Goal: Complete application form: Complete application form

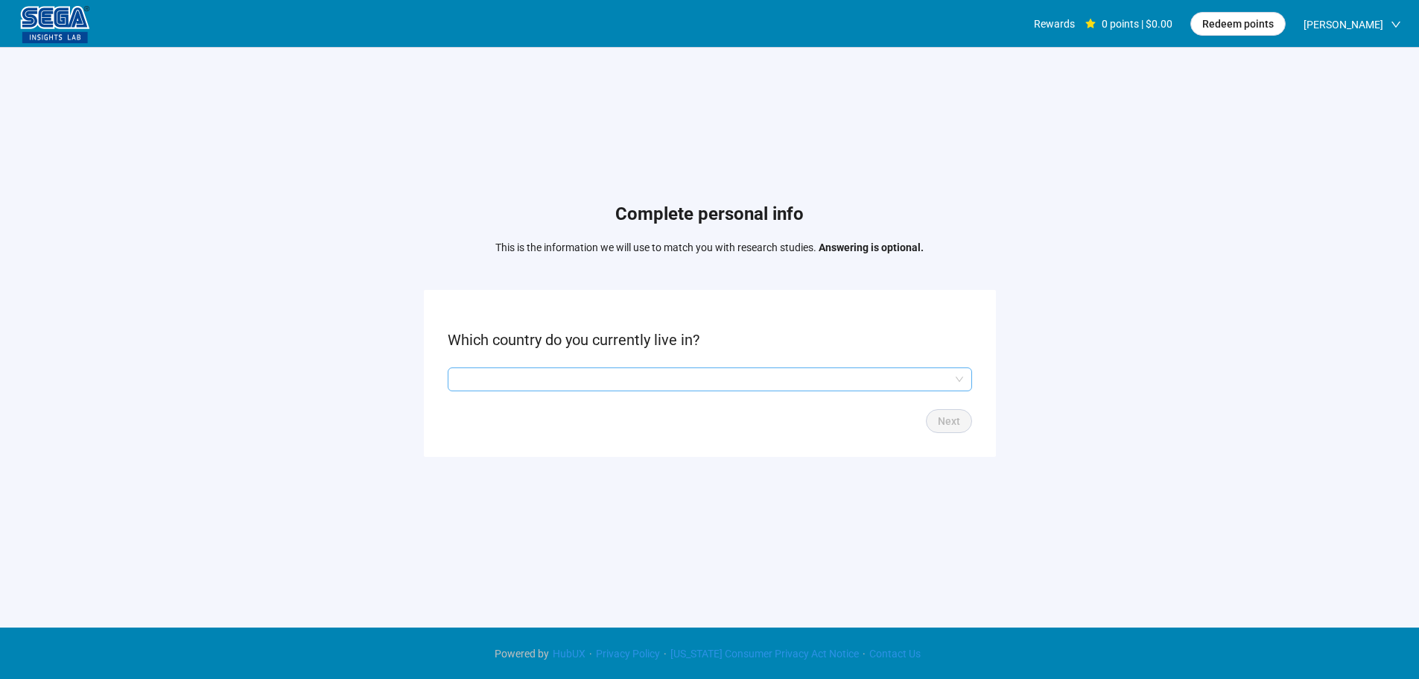
click at [572, 381] on input "search" at bounding box center [710, 379] width 506 height 22
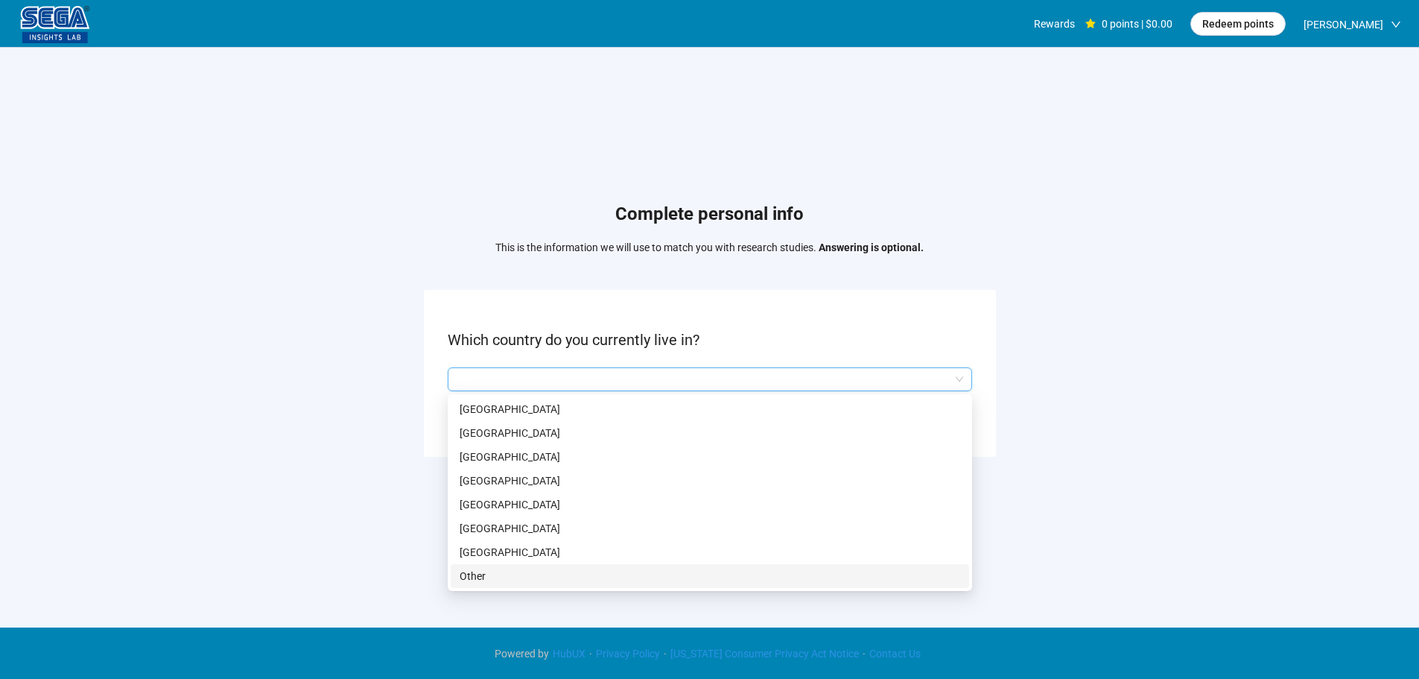
click at [513, 546] on p "[GEOGRAPHIC_DATA]" at bounding box center [710, 552] width 500 height 16
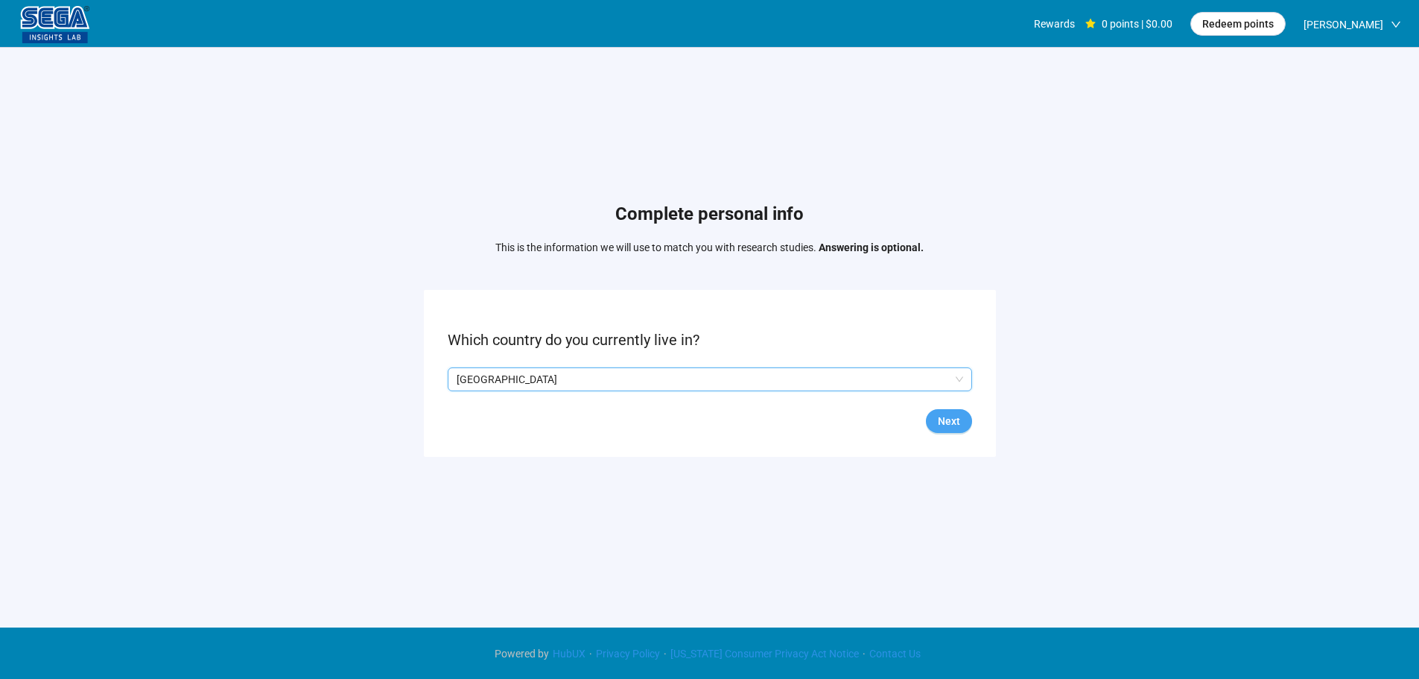
click at [939, 413] on span "Next" at bounding box center [949, 421] width 22 height 16
click at [557, 368] on input "search" at bounding box center [710, 379] width 506 height 22
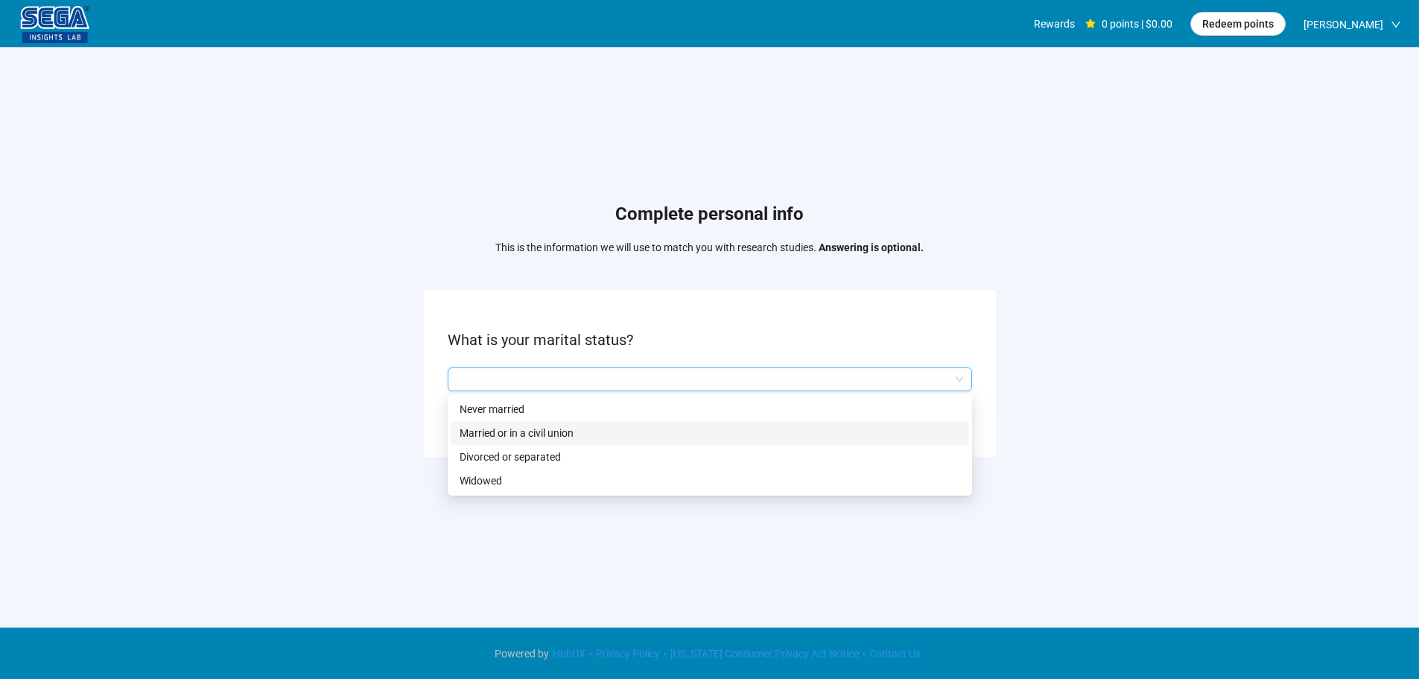
click at [521, 432] on p "Married or in a civil union" at bounding box center [710, 433] width 500 height 16
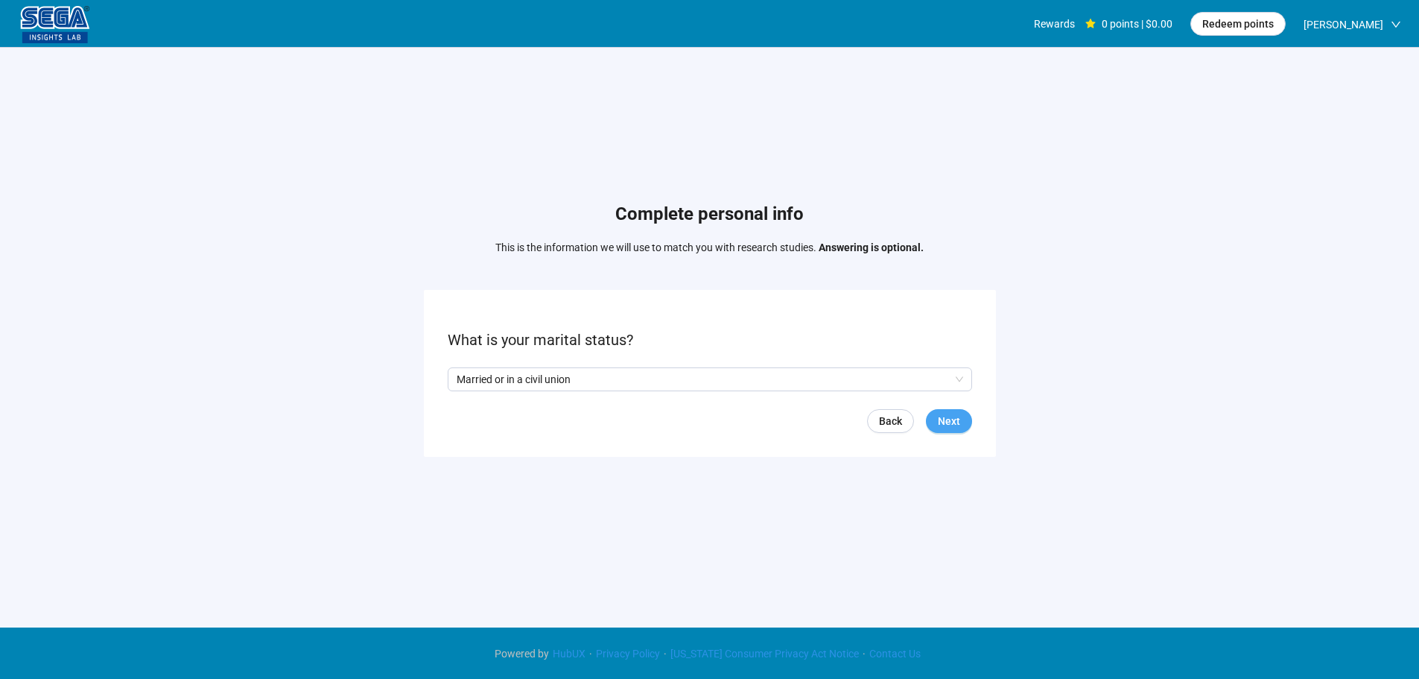
click at [945, 422] on span "Next" at bounding box center [949, 421] width 22 height 16
click at [539, 376] on input "search" at bounding box center [710, 379] width 506 height 22
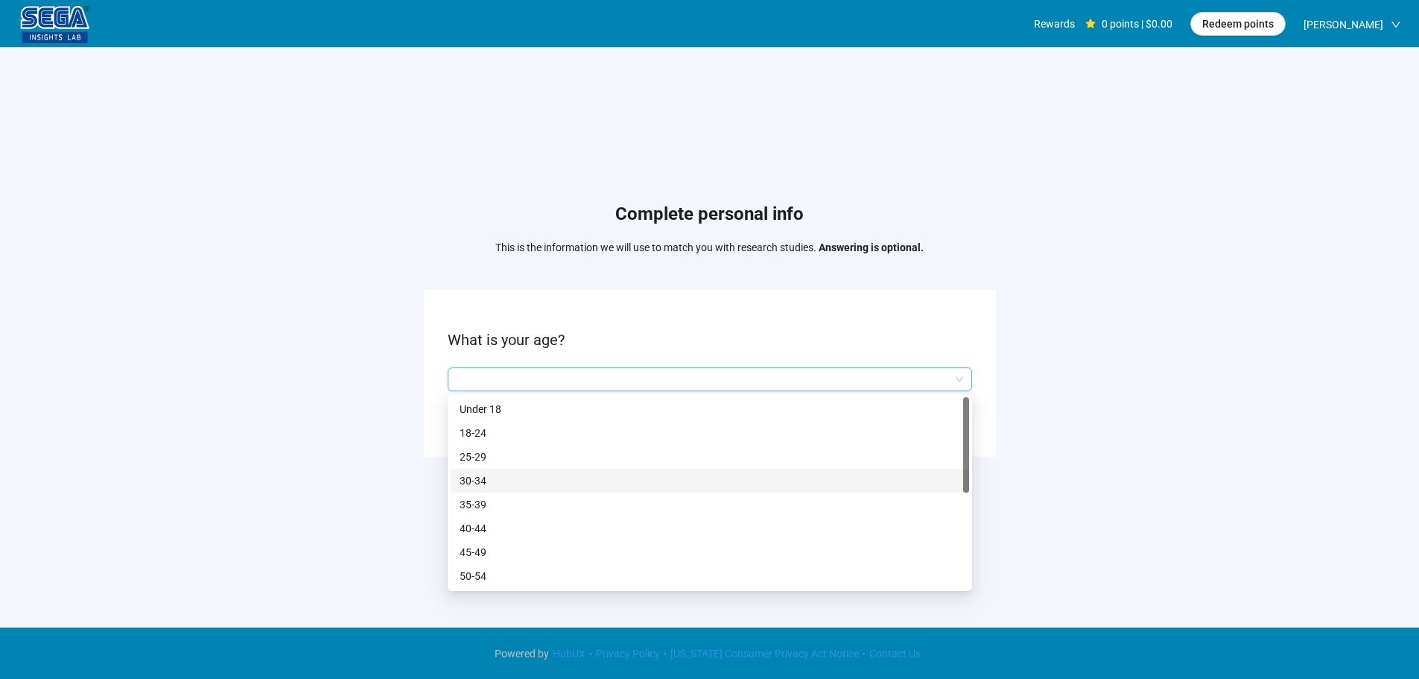
click at [480, 478] on p "30-34" at bounding box center [710, 480] width 500 height 16
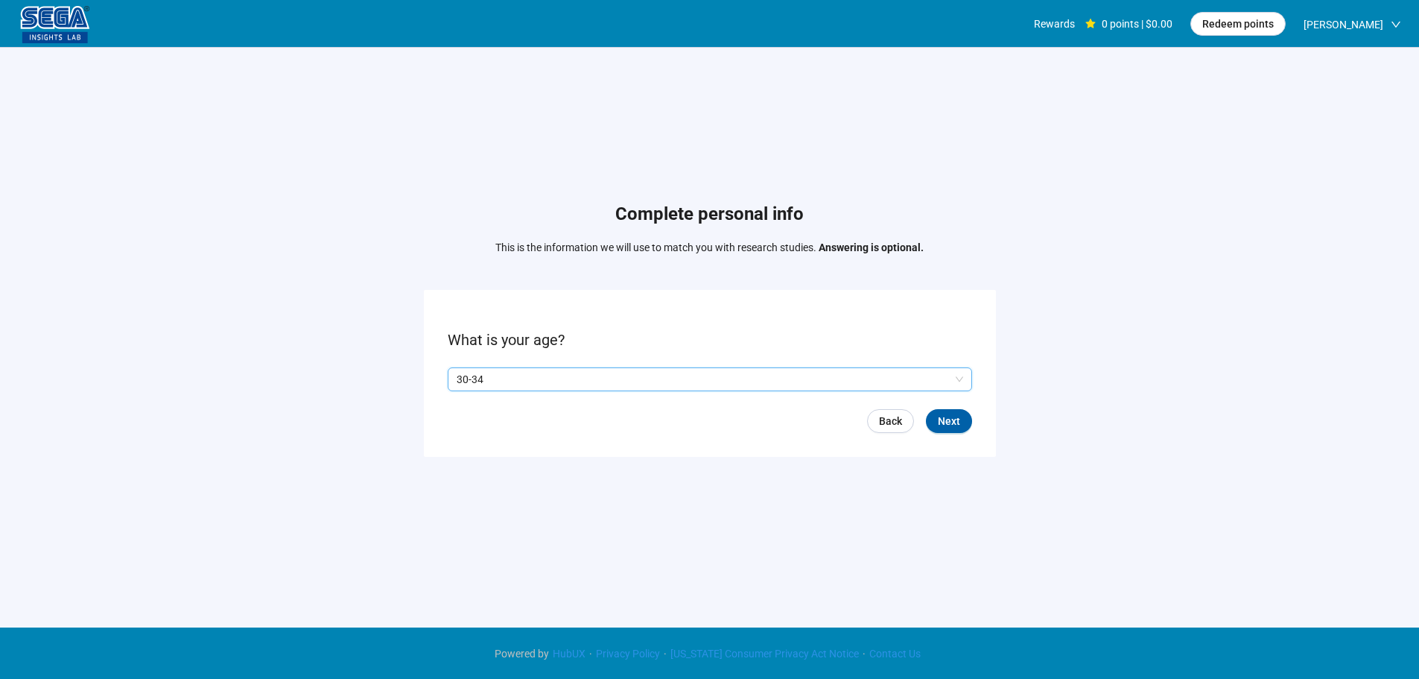
scroll to position [1, 0]
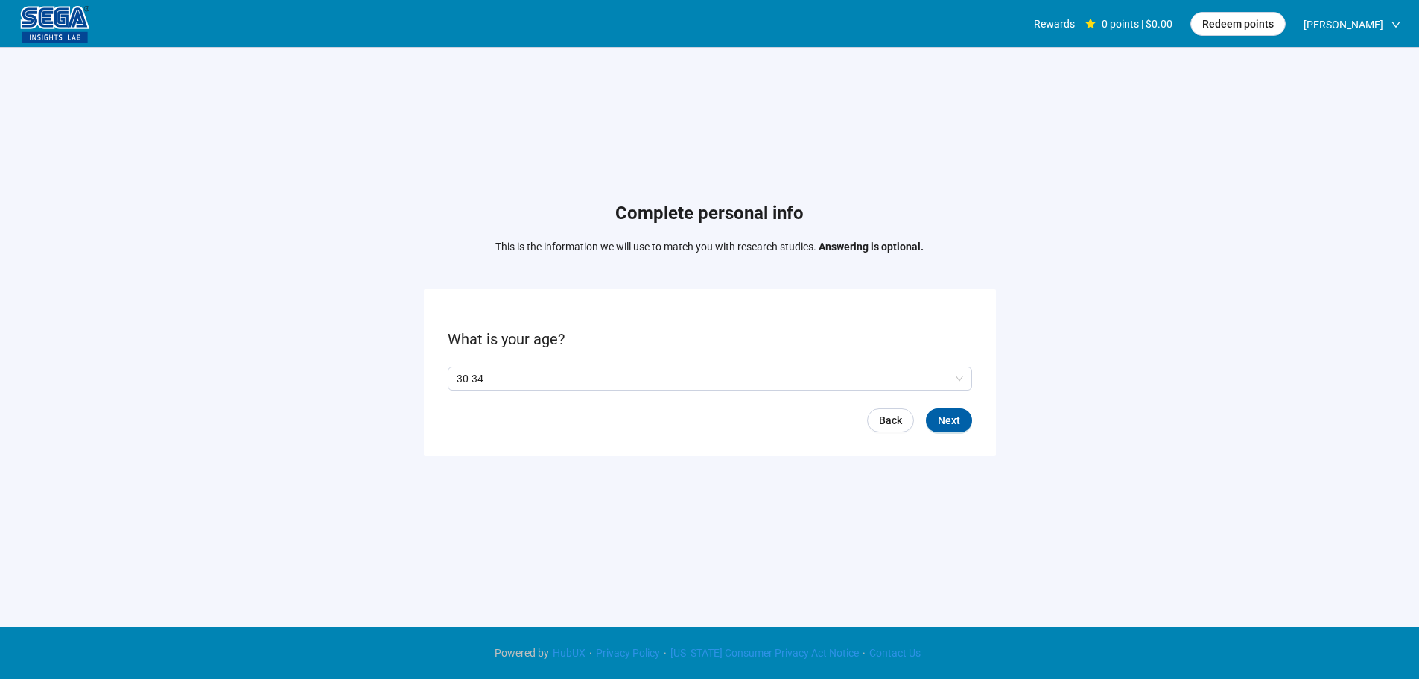
click at [518, 423] on div "Back Next" at bounding box center [710, 420] width 524 height 24
click at [932, 401] on form "What is your age? [DEMOGRAPHIC_DATA] Q2hhcmFjdGVyaXN0aWNBbnN3ZXJOb2RlOjhkZjc0ND…" at bounding box center [710, 372] width 572 height 166
click at [945, 415] on span "Next" at bounding box center [949, 420] width 22 height 16
click at [434, 377] on form "Are you a homeowner? Yes No Back Next" at bounding box center [710, 372] width 572 height 166
click at [471, 378] on p "Yes" at bounding box center [471, 378] width 16 height 16
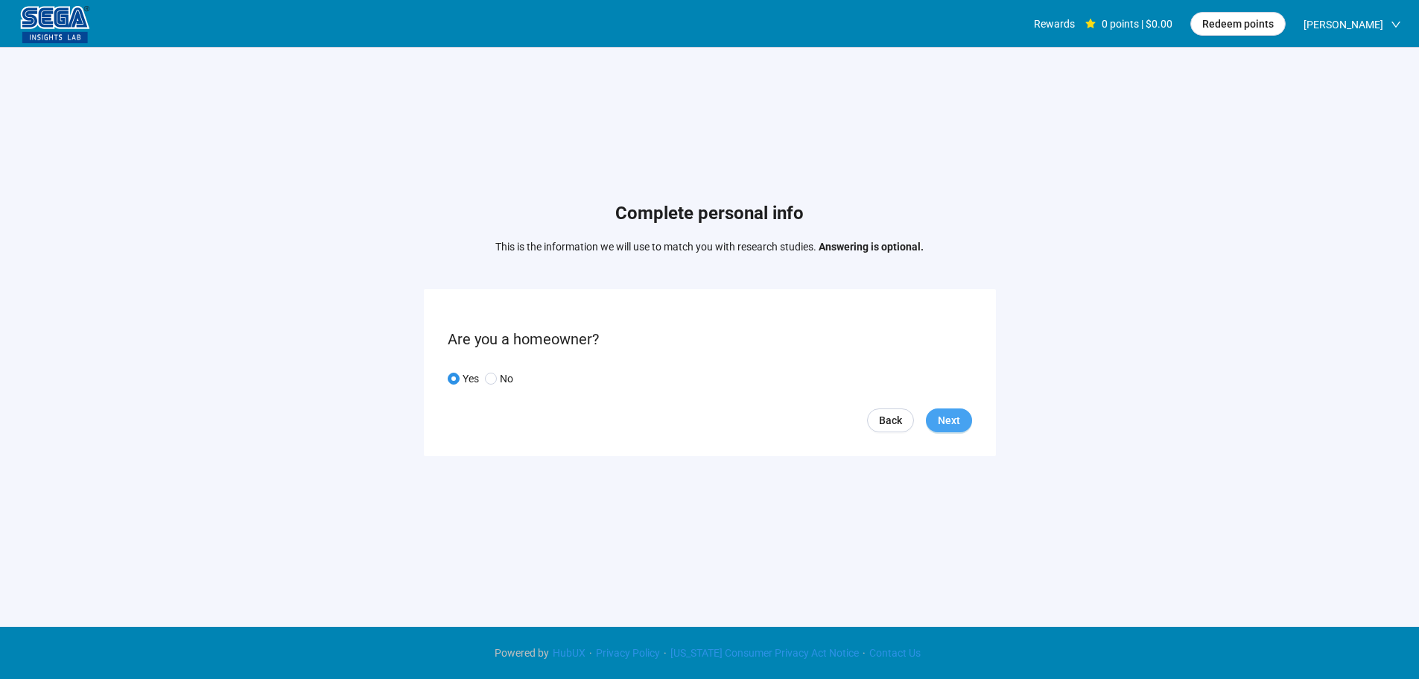
click at [946, 422] on span "Next" at bounding box center [949, 420] width 22 height 16
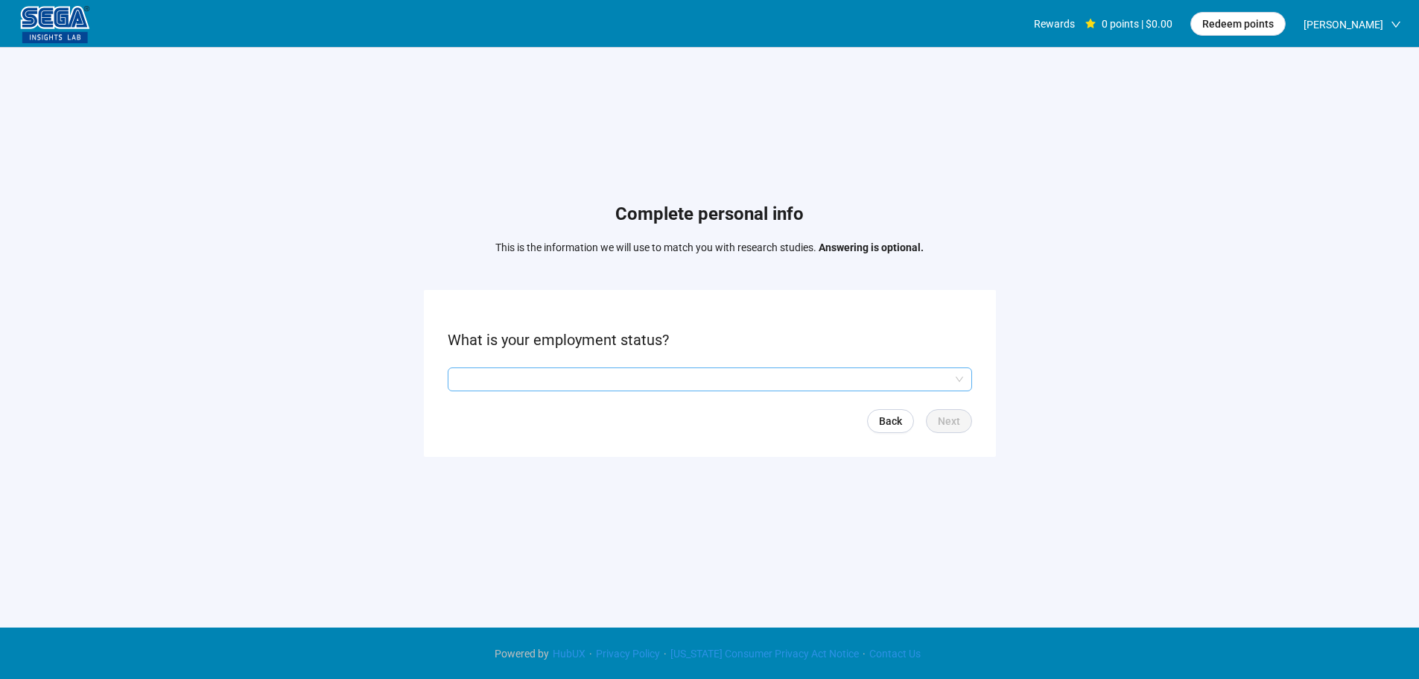
click at [527, 372] on input "search" at bounding box center [710, 379] width 506 height 22
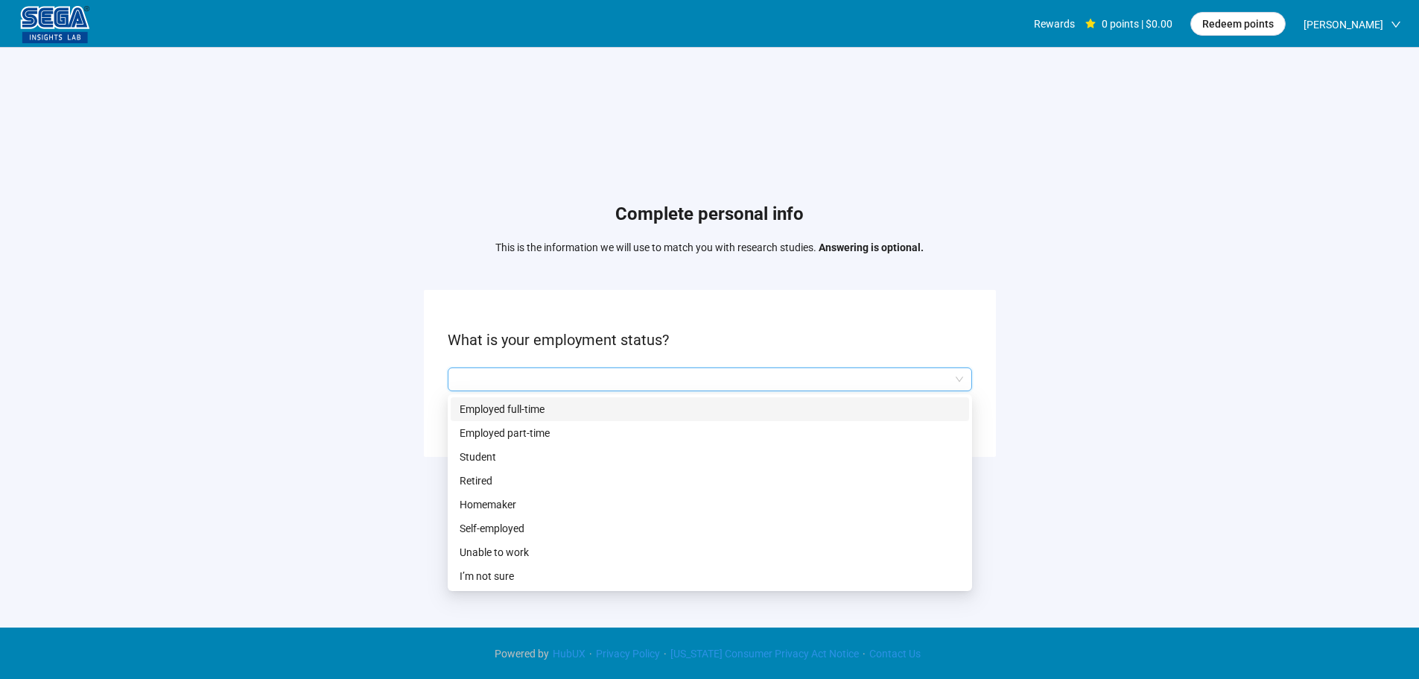
click at [521, 414] on p "Employed full-time" at bounding box center [710, 409] width 500 height 16
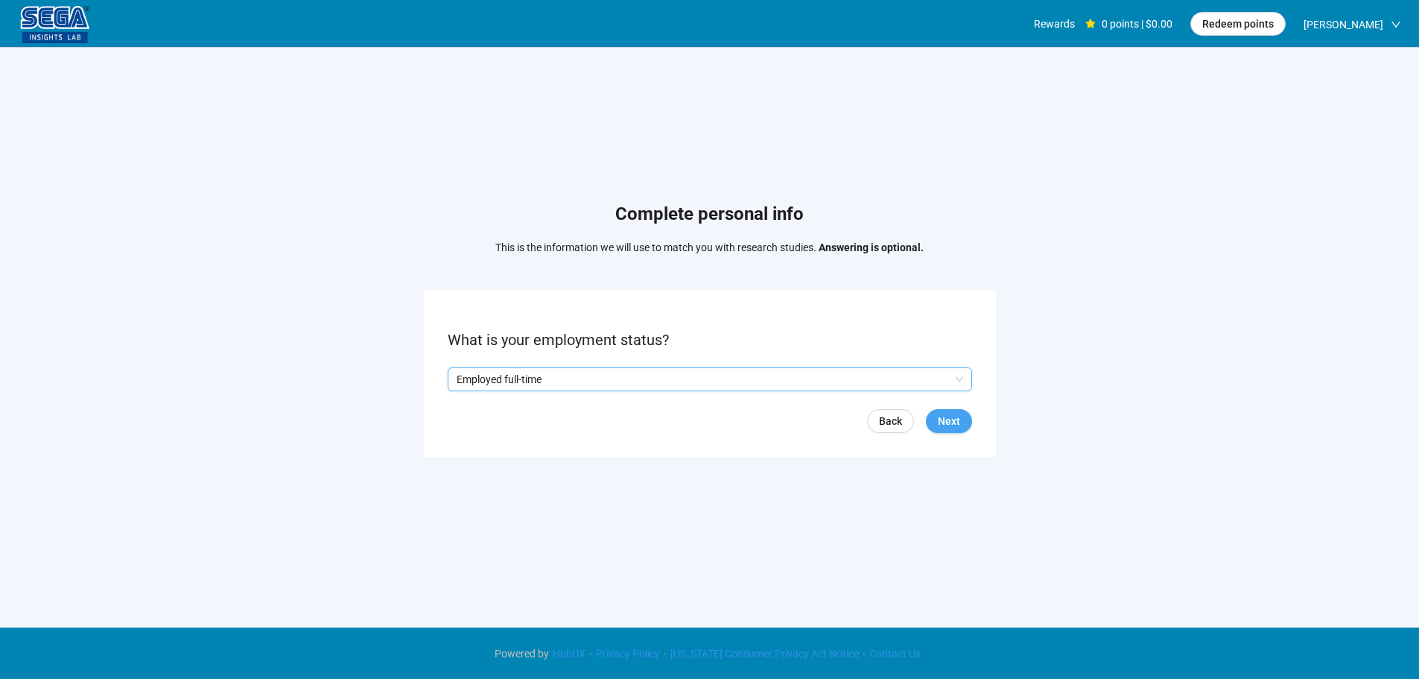
click at [944, 422] on span "Next" at bounding box center [949, 421] width 22 height 16
click at [547, 375] on input "search" at bounding box center [710, 379] width 506 height 22
click at [515, 379] on input "search" at bounding box center [710, 379] width 506 height 22
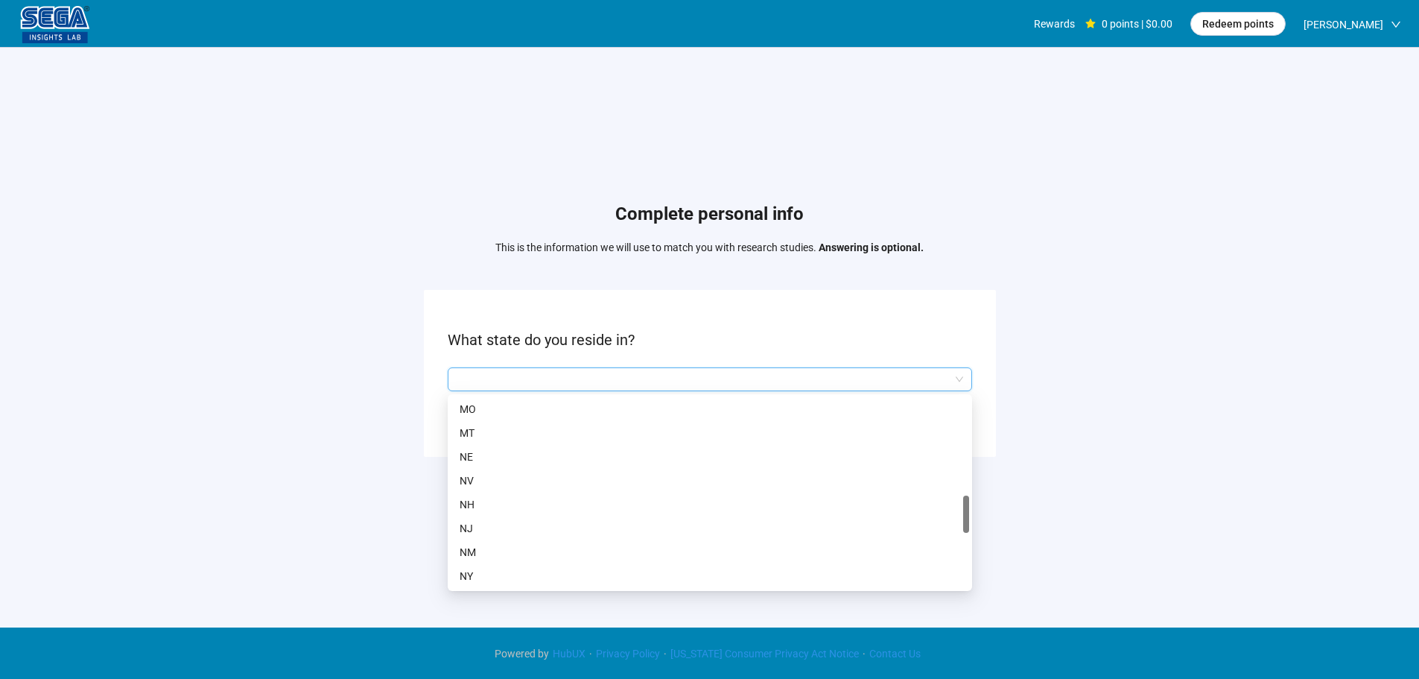
scroll to position [894, 0]
click at [487, 541] on p "[GEOGRAPHIC_DATA]" at bounding box center [710, 540] width 500 height 16
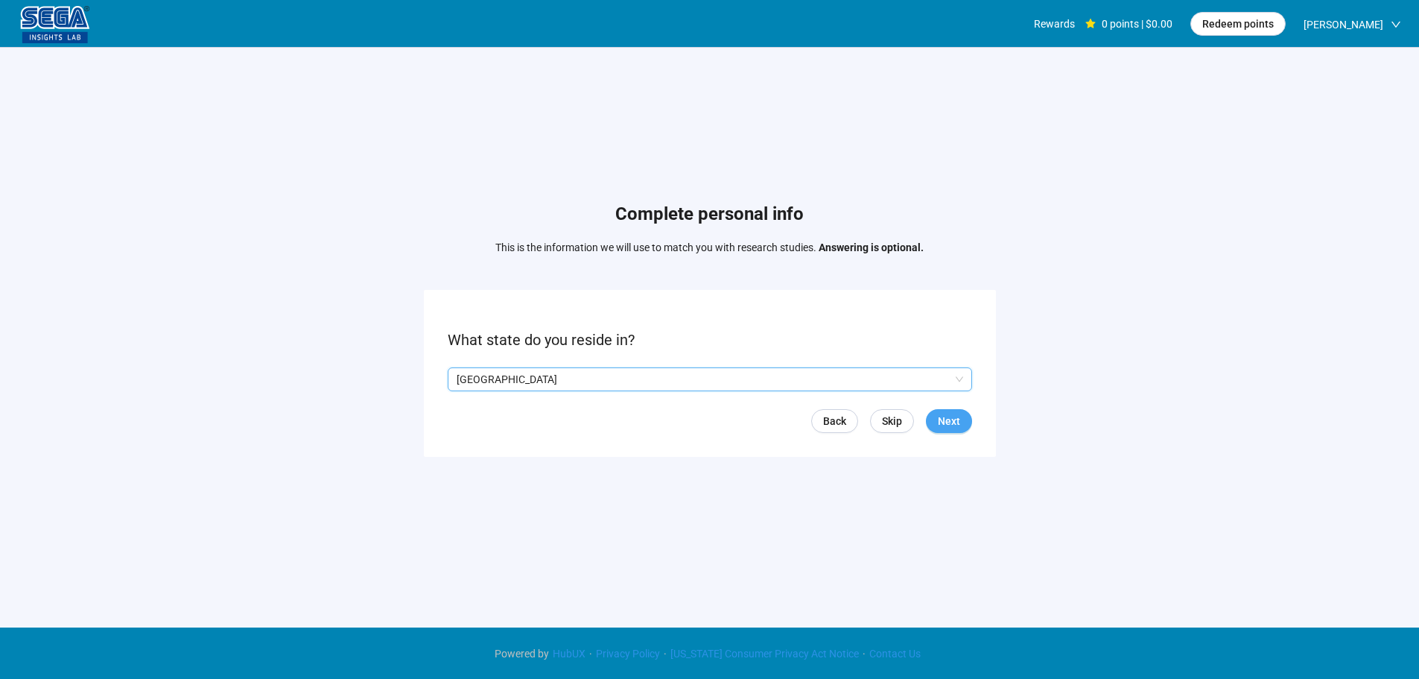
click at [947, 418] on span "Next" at bounding box center [949, 421] width 22 height 16
click at [558, 381] on input "search" at bounding box center [710, 379] width 506 height 22
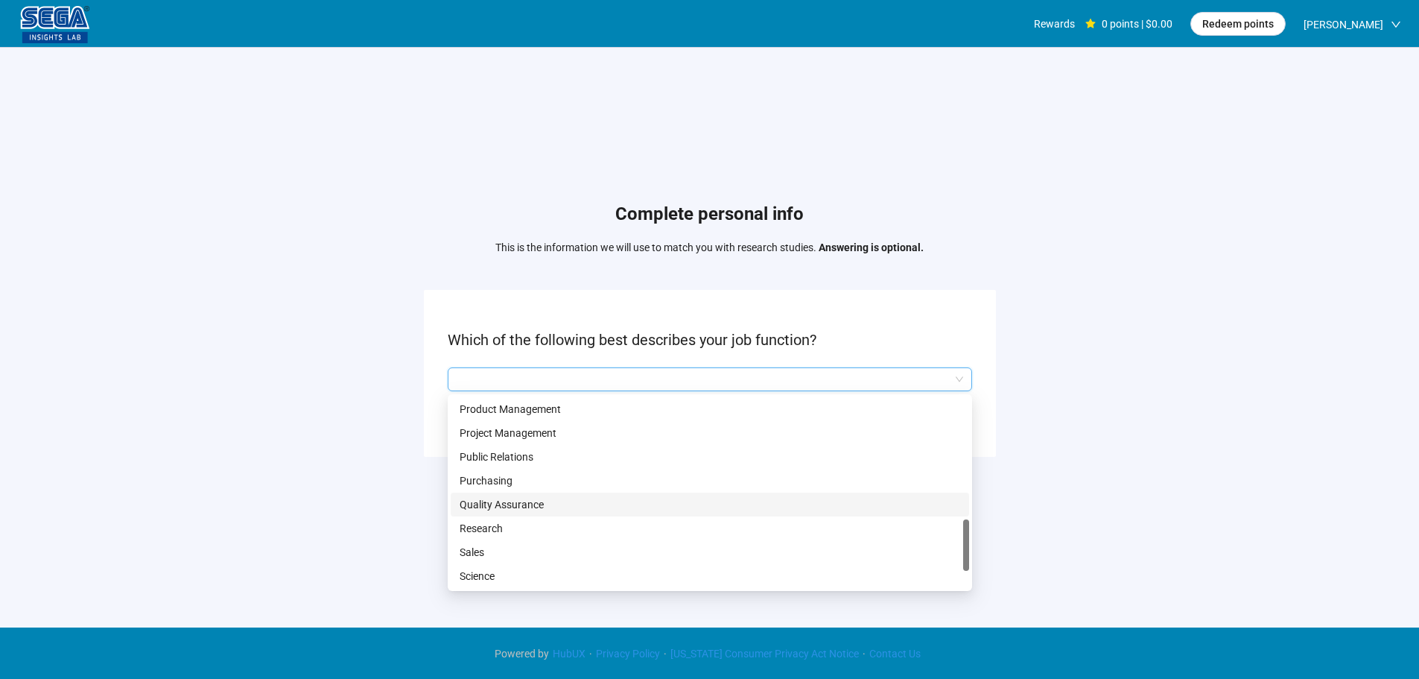
scroll to position [521, 0]
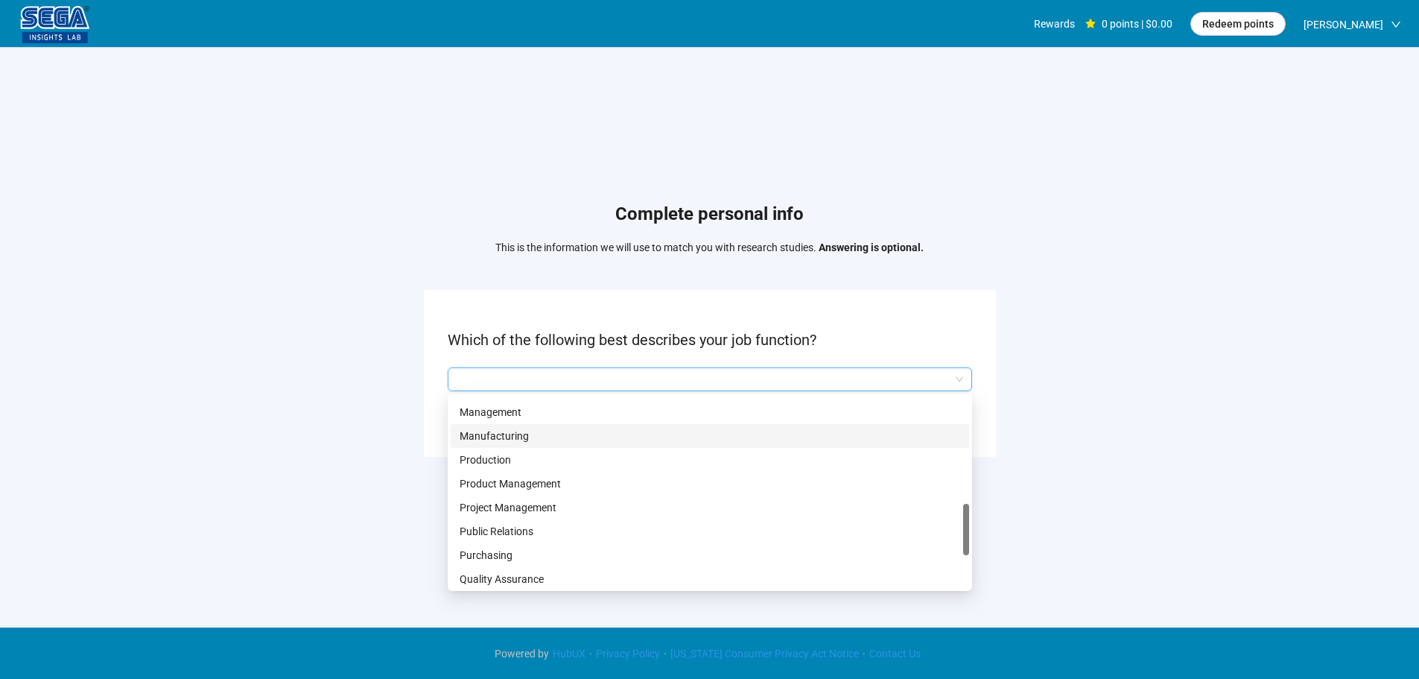
click at [509, 429] on p "Manufacturing" at bounding box center [710, 436] width 500 height 16
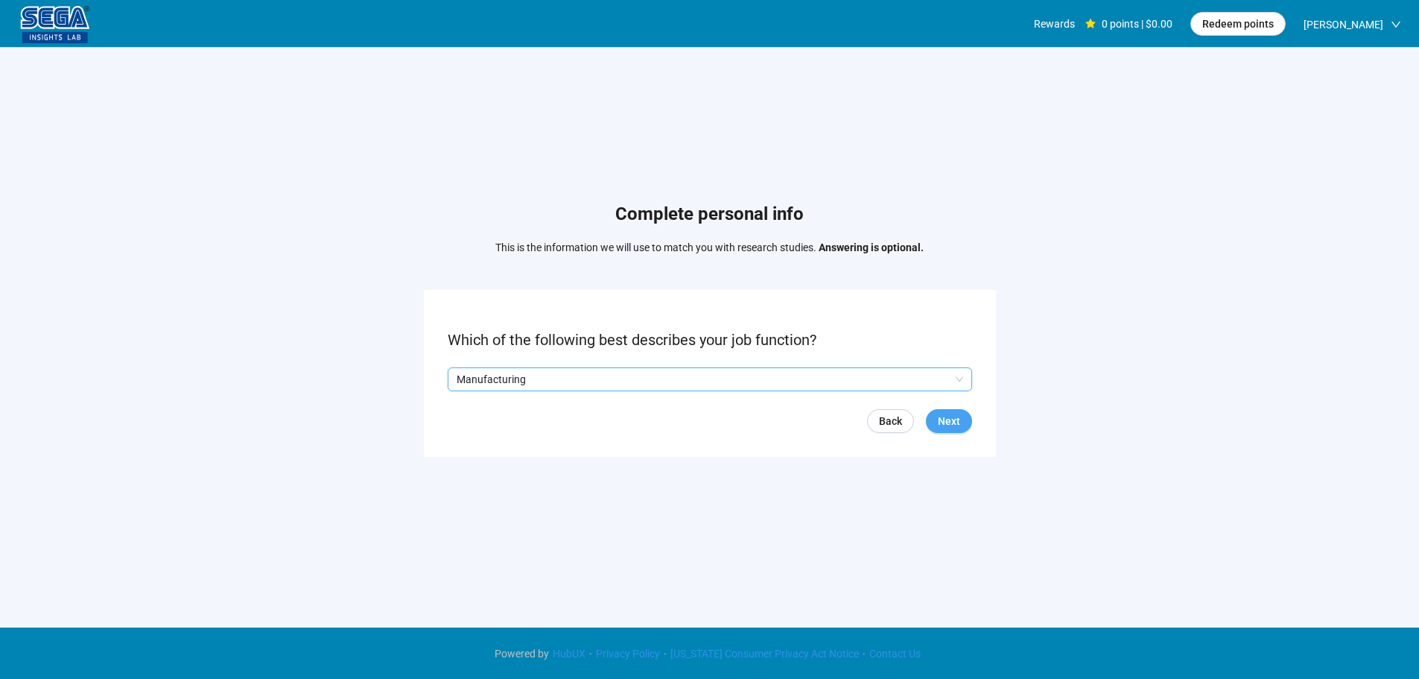
click at [958, 414] on span "Next" at bounding box center [949, 421] width 22 height 16
click at [544, 373] on input "search" at bounding box center [710, 379] width 506 height 22
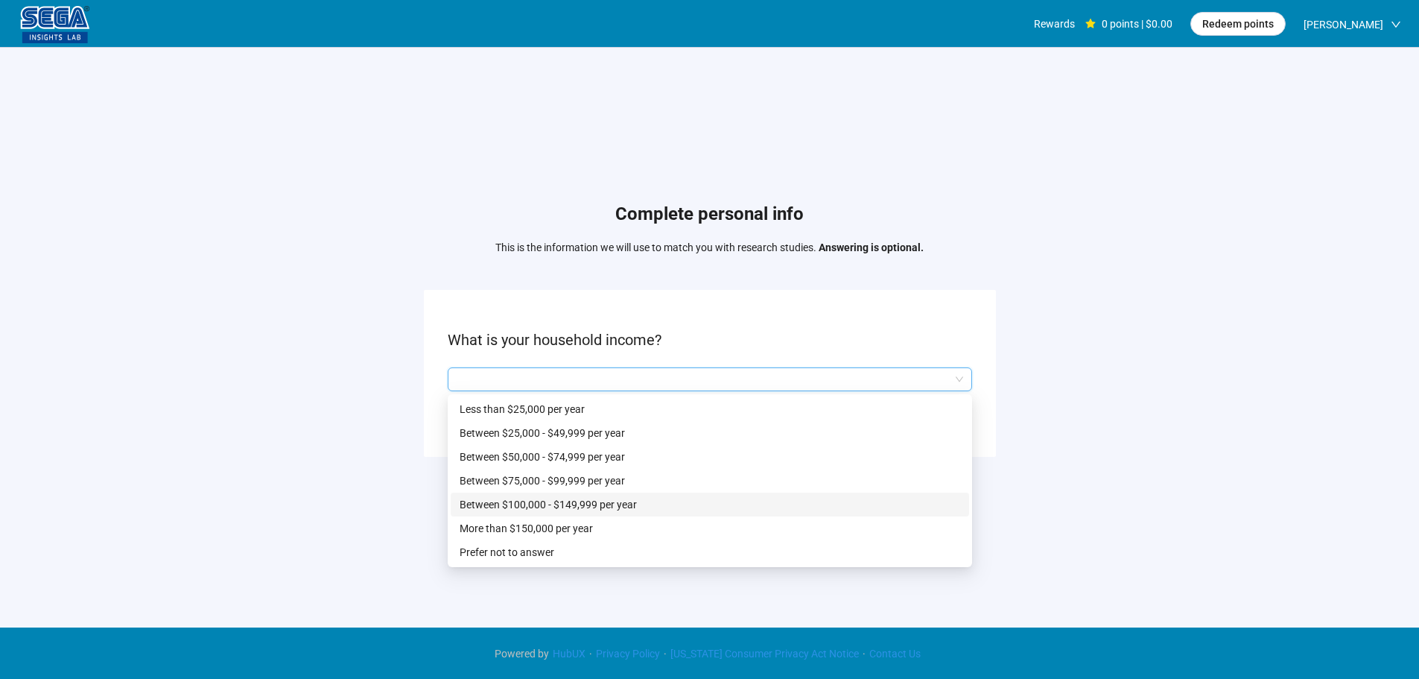
click at [592, 502] on p "Between $100,000 - $149,999 per year" at bounding box center [710, 504] width 500 height 16
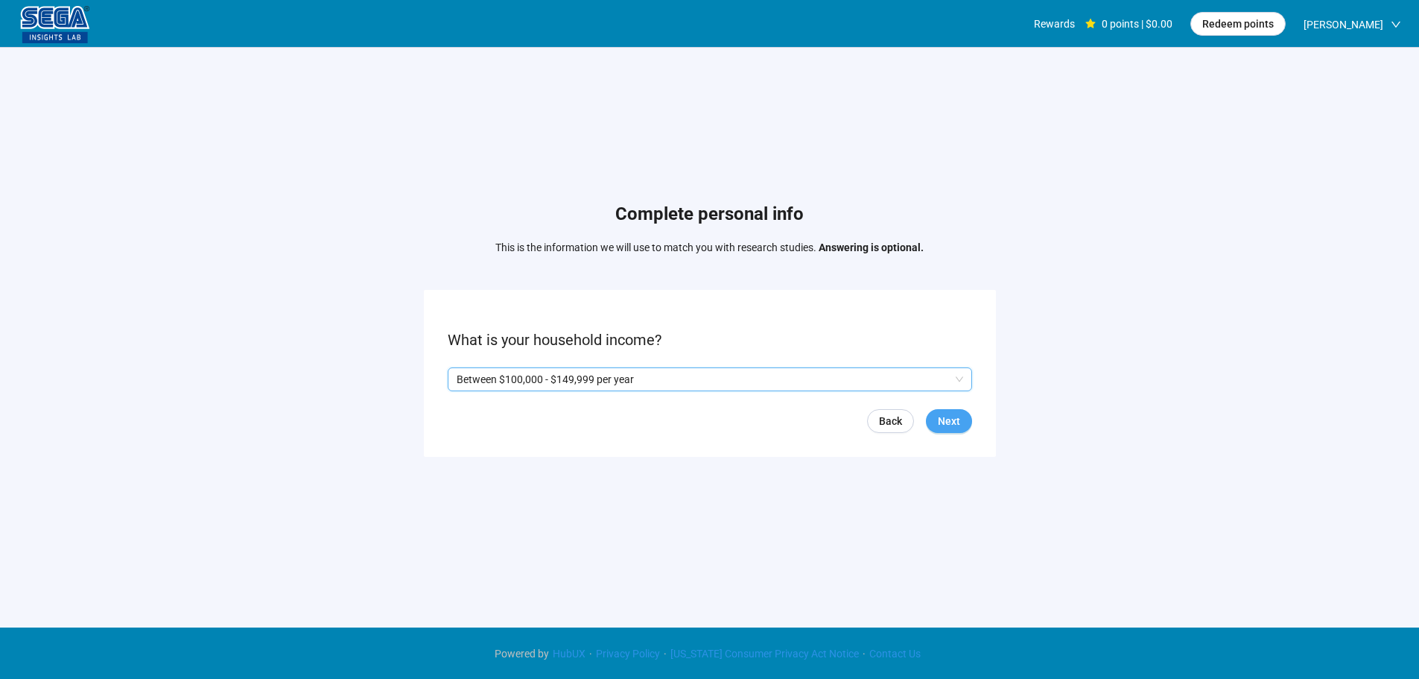
click at [956, 423] on span "Next" at bounding box center [949, 421] width 22 height 16
click at [488, 379] on span at bounding box center [491, 379] width 12 height 12
click at [463, 379] on p "Yes" at bounding box center [471, 379] width 16 height 16
click at [941, 419] on span "Next" at bounding box center [949, 421] width 22 height 16
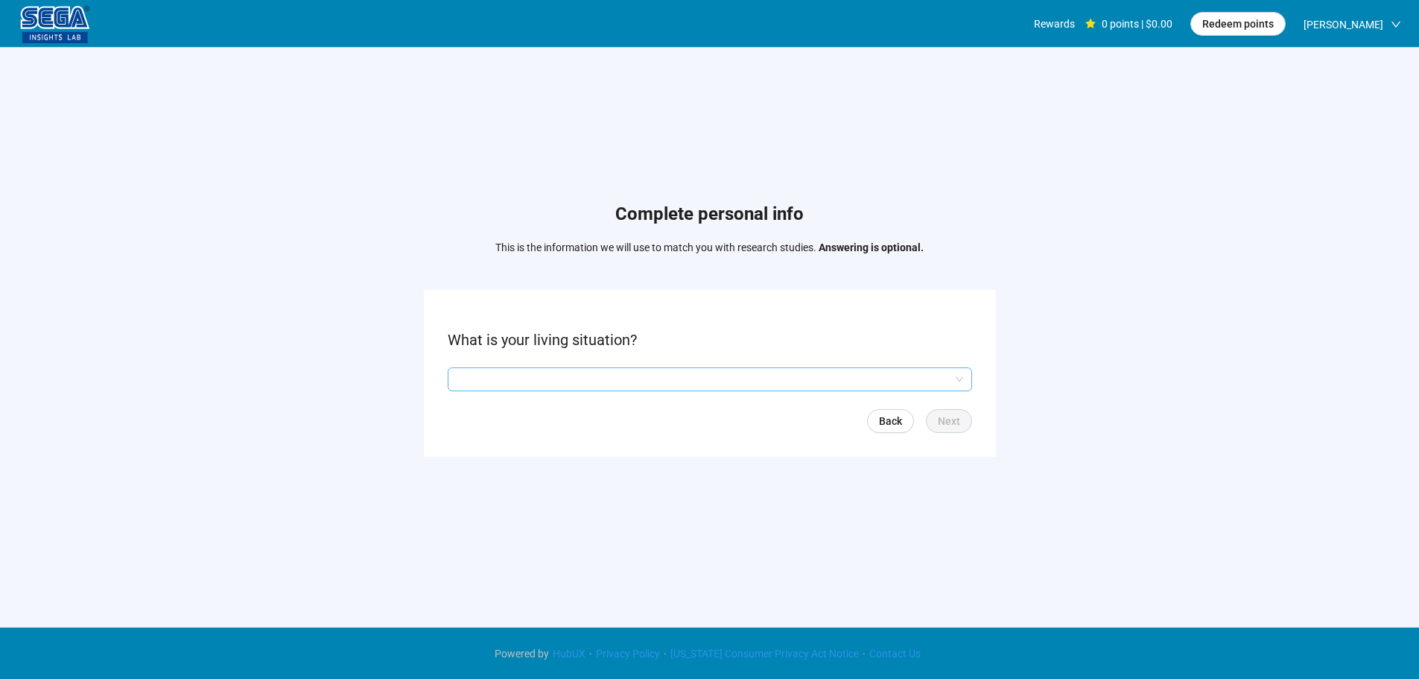
click at [518, 371] on input "search" at bounding box center [710, 379] width 506 height 22
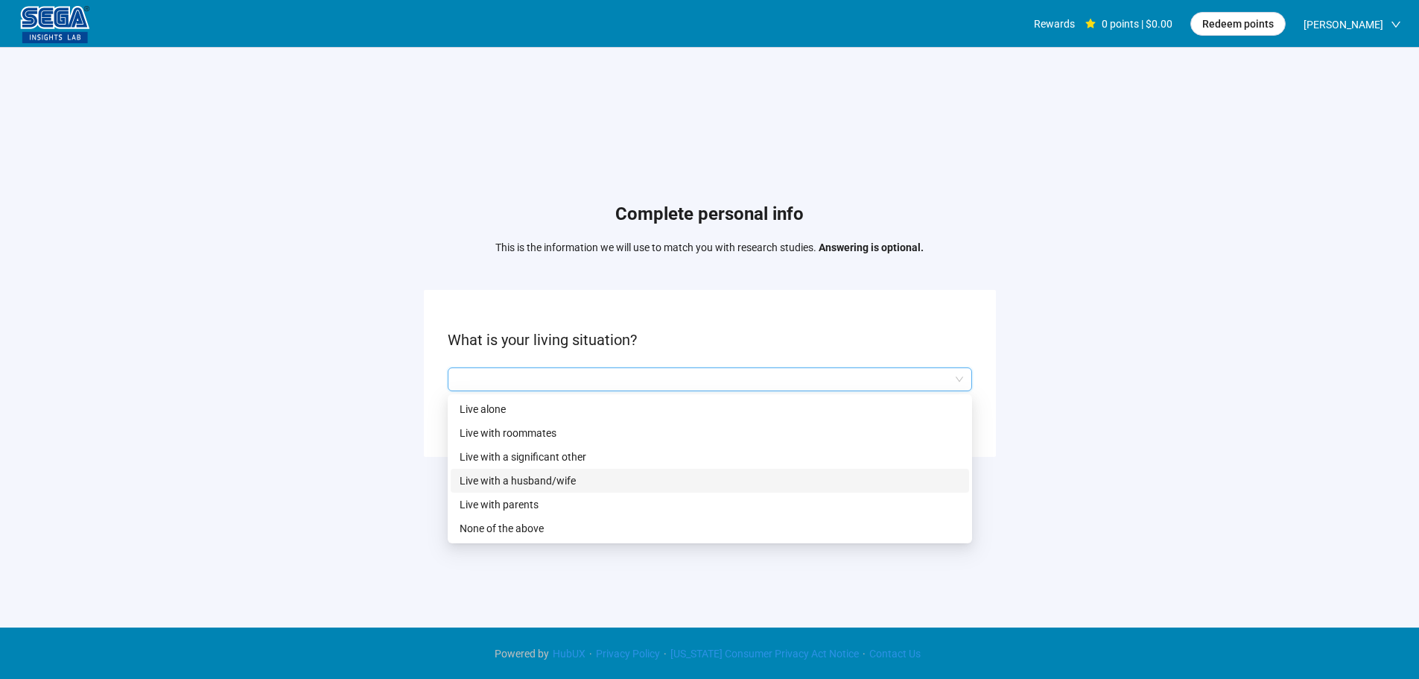
click at [539, 482] on p "Live with a husband/wife" at bounding box center [710, 480] width 500 height 16
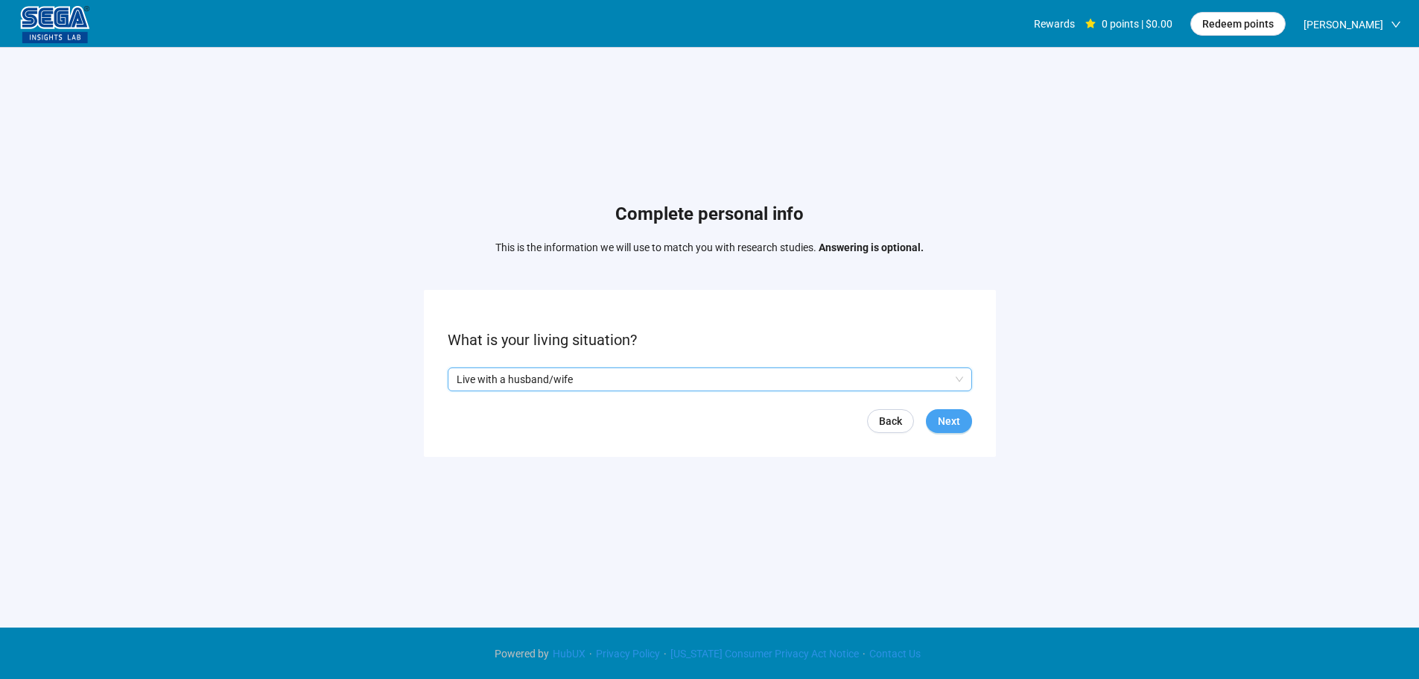
click at [959, 425] on span "Next" at bounding box center [949, 421] width 22 height 16
click at [526, 381] on input "search" at bounding box center [710, 379] width 506 height 22
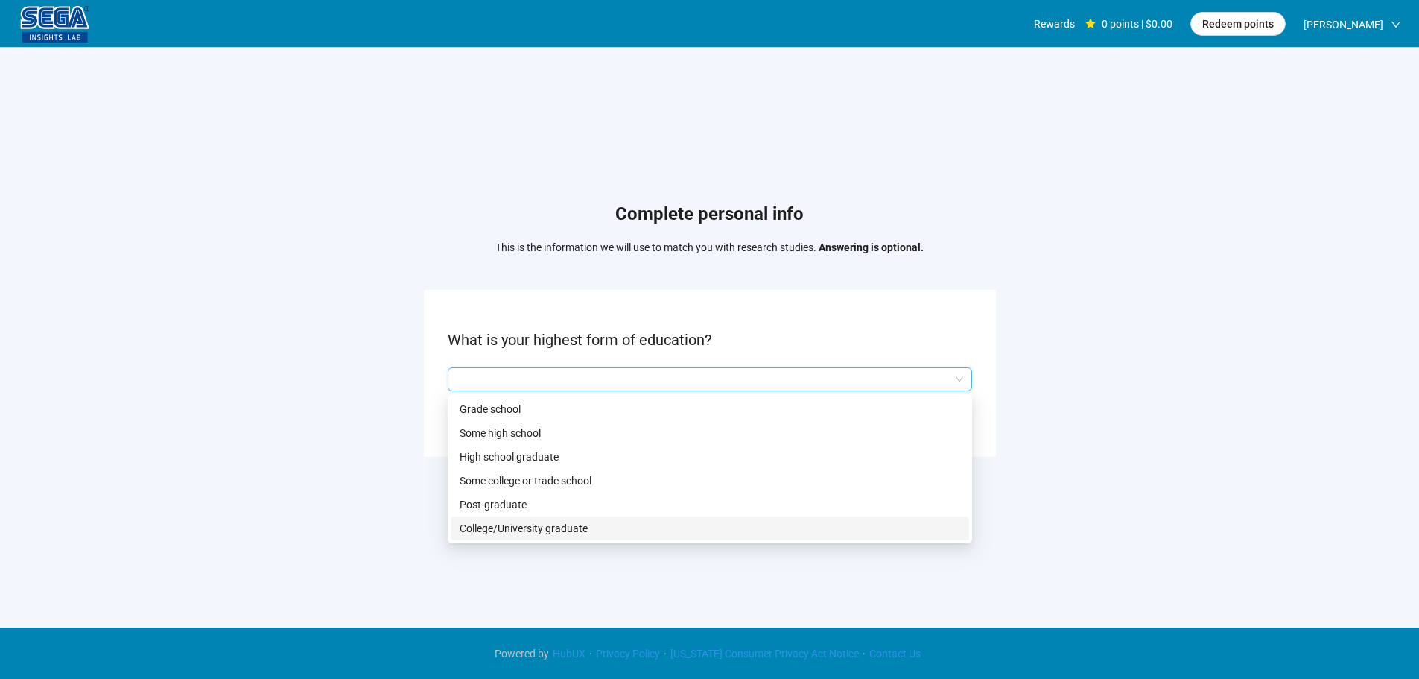
click at [535, 534] on p "College/University graduate" at bounding box center [710, 528] width 500 height 16
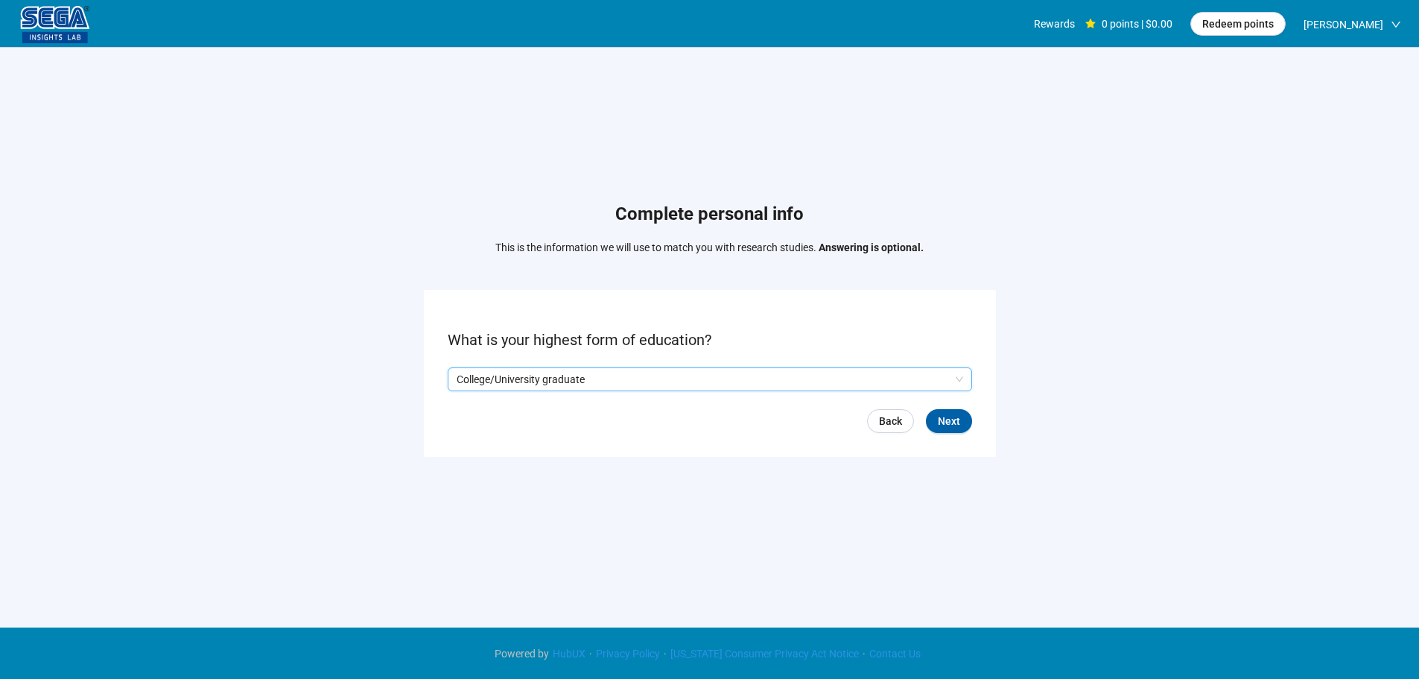
click at [984, 416] on form "What is your highest form of education? Q2hhcmFjdGVyaXN0aWNBbnN3ZXJOb2RlOjhkYTk…" at bounding box center [710, 373] width 572 height 166
click at [952, 418] on span "Next" at bounding box center [949, 421] width 22 height 16
click at [521, 378] on input "search" at bounding box center [710, 379] width 506 height 22
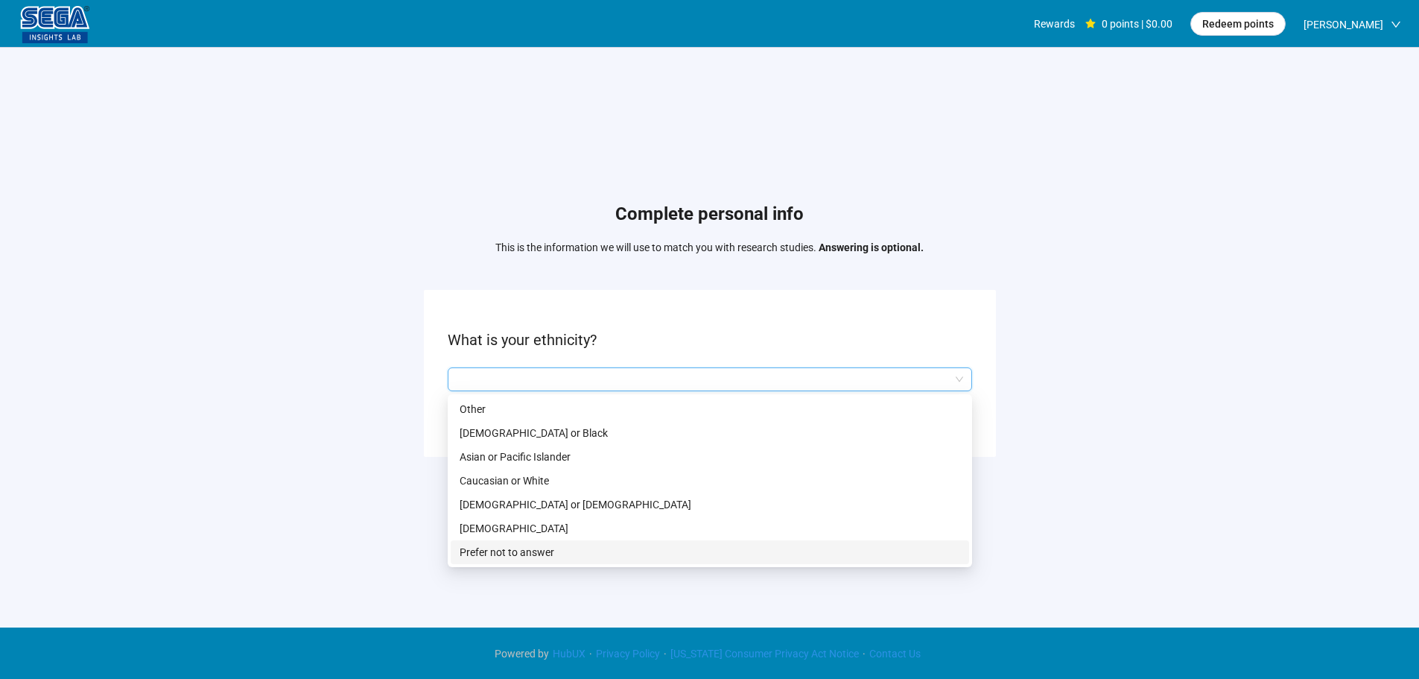
click at [534, 550] on p "Prefer not to answer" at bounding box center [710, 552] width 500 height 16
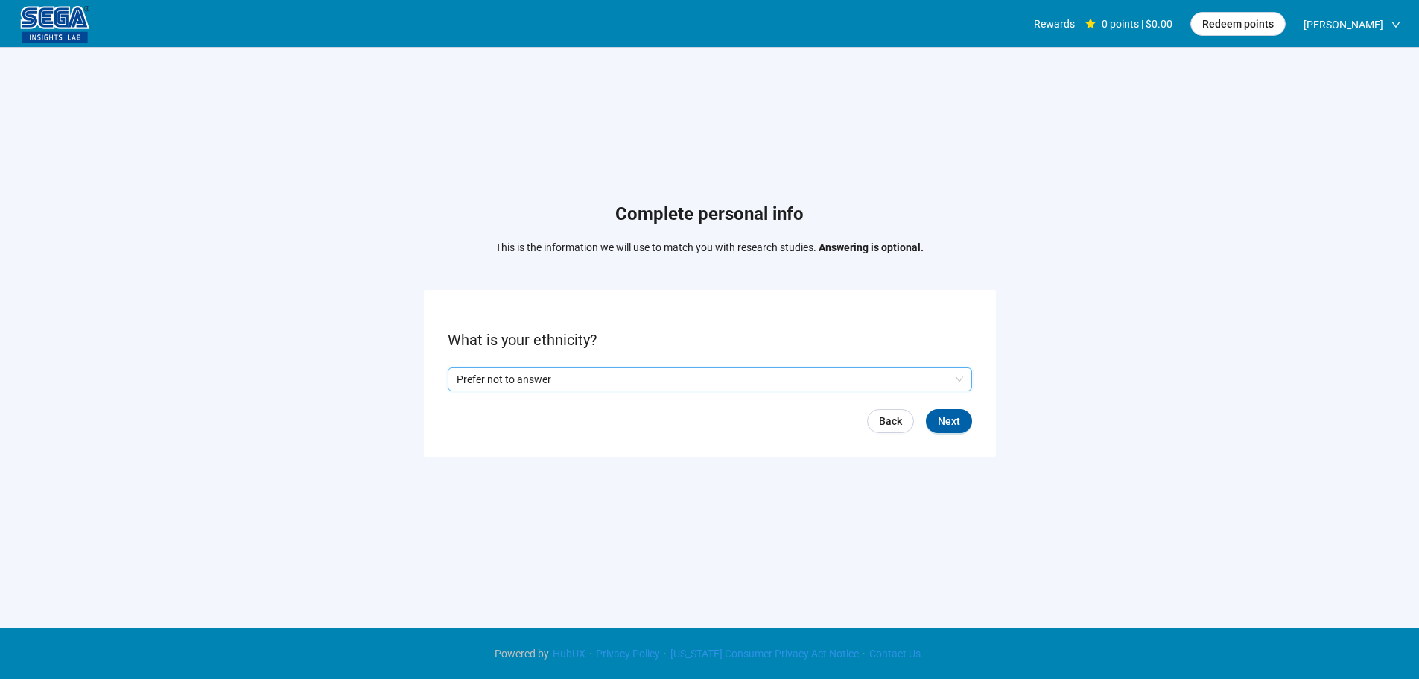
click at [498, 378] on p "Prefer not to answer" at bounding box center [703, 379] width 493 height 22
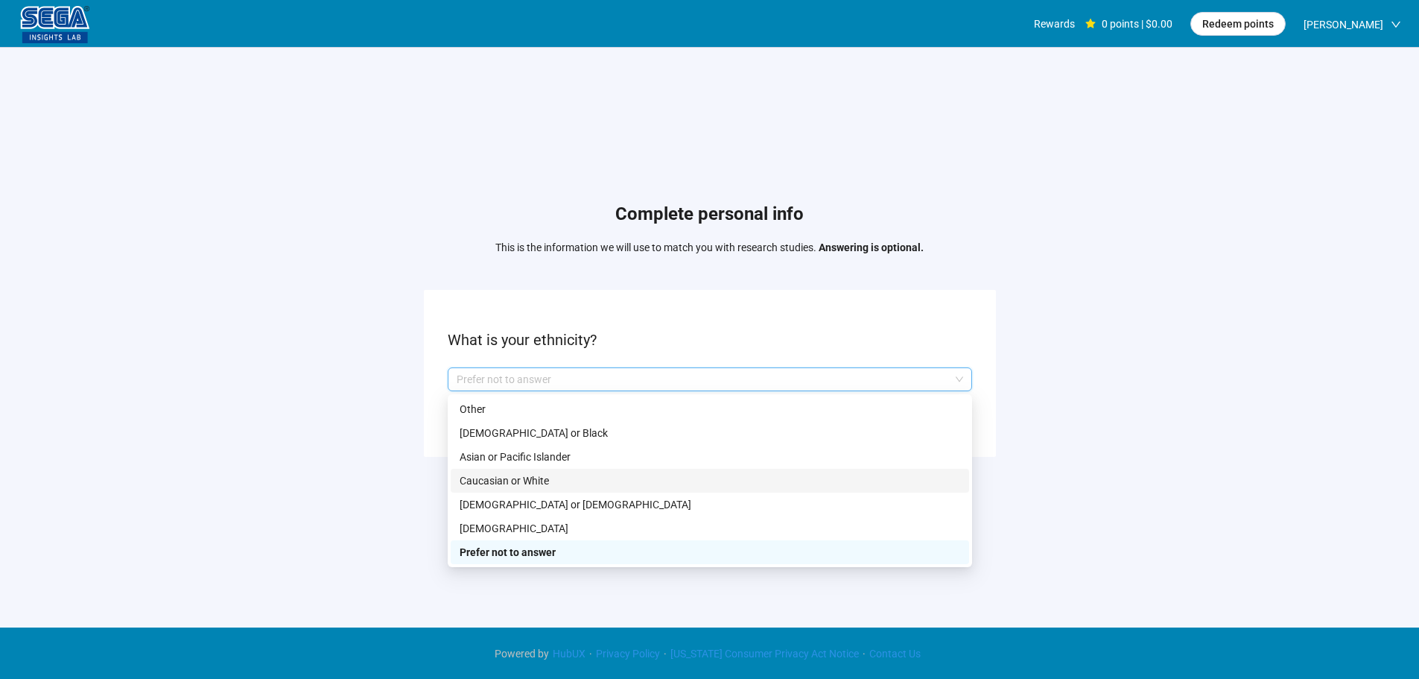
drag, startPoint x: 514, startPoint y: 482, endPoint x: 661, endPoint y: 469, distance: 148.0
click at [515, 482] on p "Caucasian or White" at bounding box center [710, 480] width 500 height 16
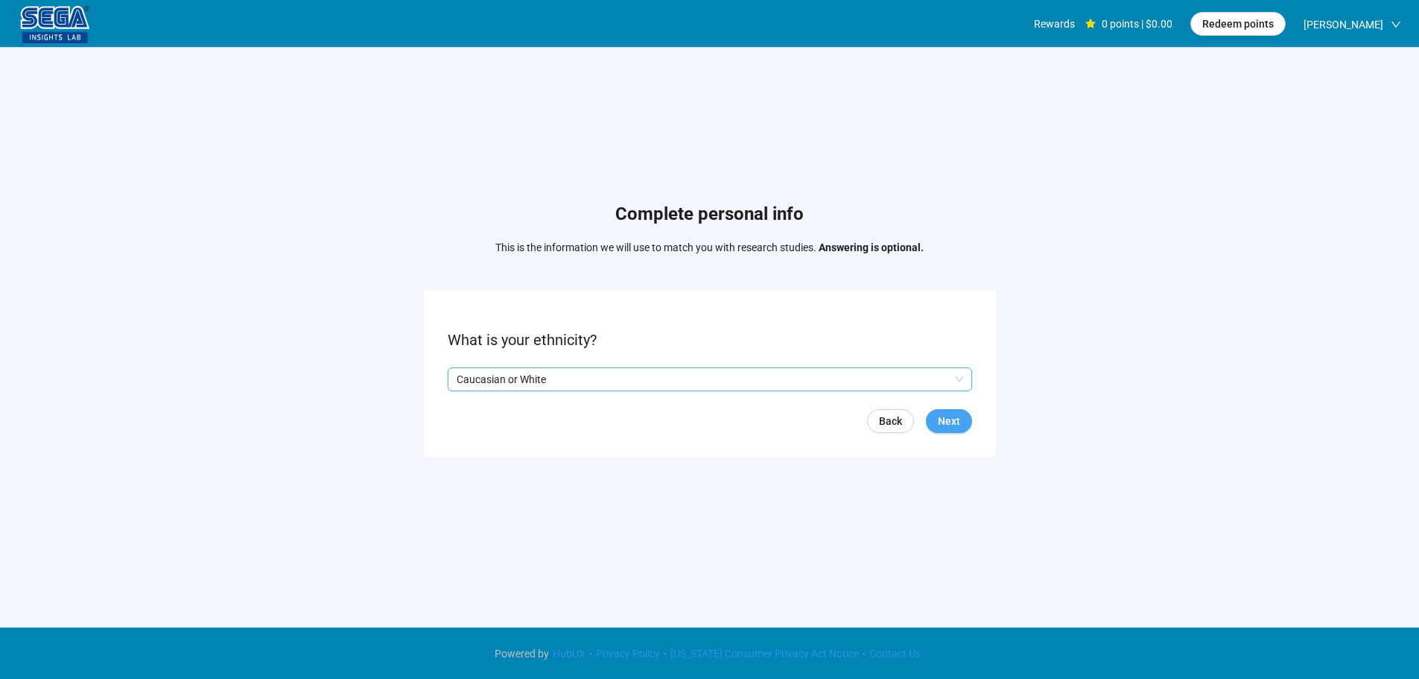
click at [960, 419] on button "Next" at bounding box center [949, 421] width 46 height 24
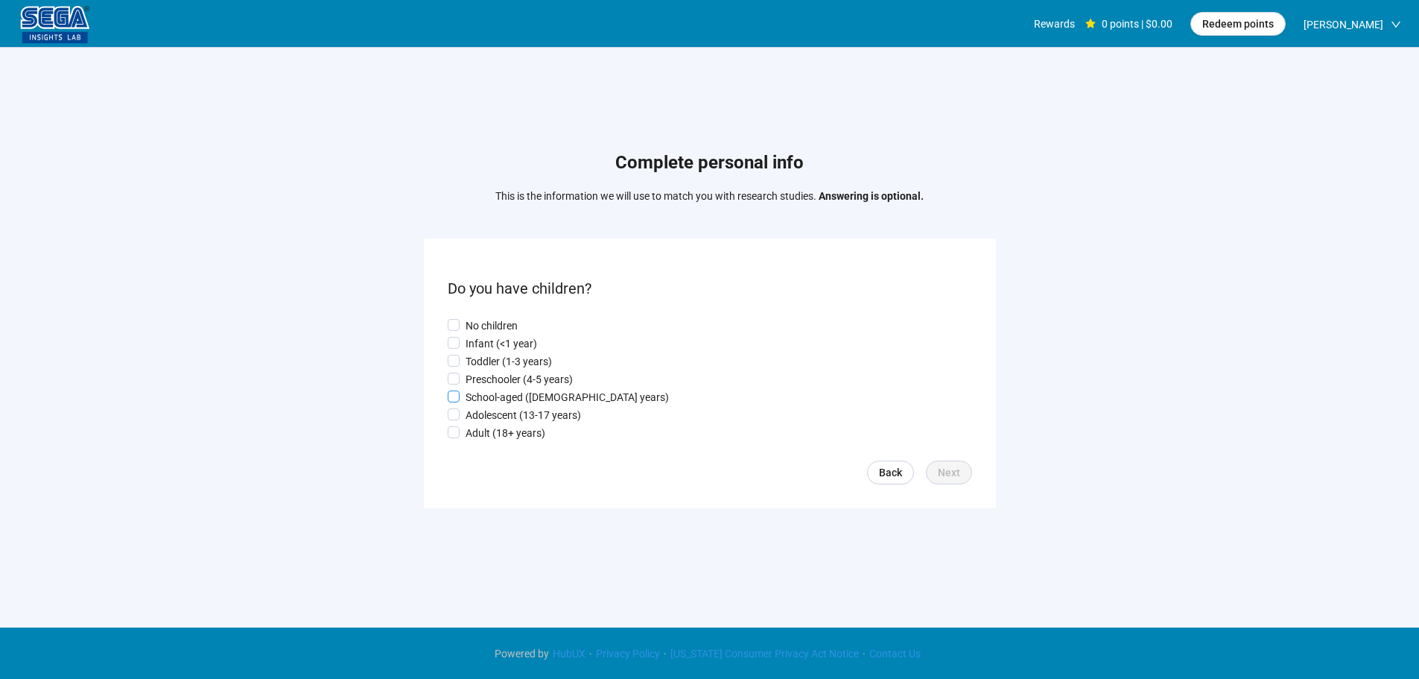
drag, startPoint x: 507, startPoint y: 361, endPoint x: 623, endPoint y: 390, distance: 119.8
click at [507, 362] on p "Toddler (1-3 years)" at bounding box center [508, 361] width 86 height 16
drag, startPoint x: 931, startPoint y: 480, endPoint x: 938, endPoint y: 479, distance: 7.5
click at [934, 480] on button "Next" at bounding box center [949, 472] width 46 height 24
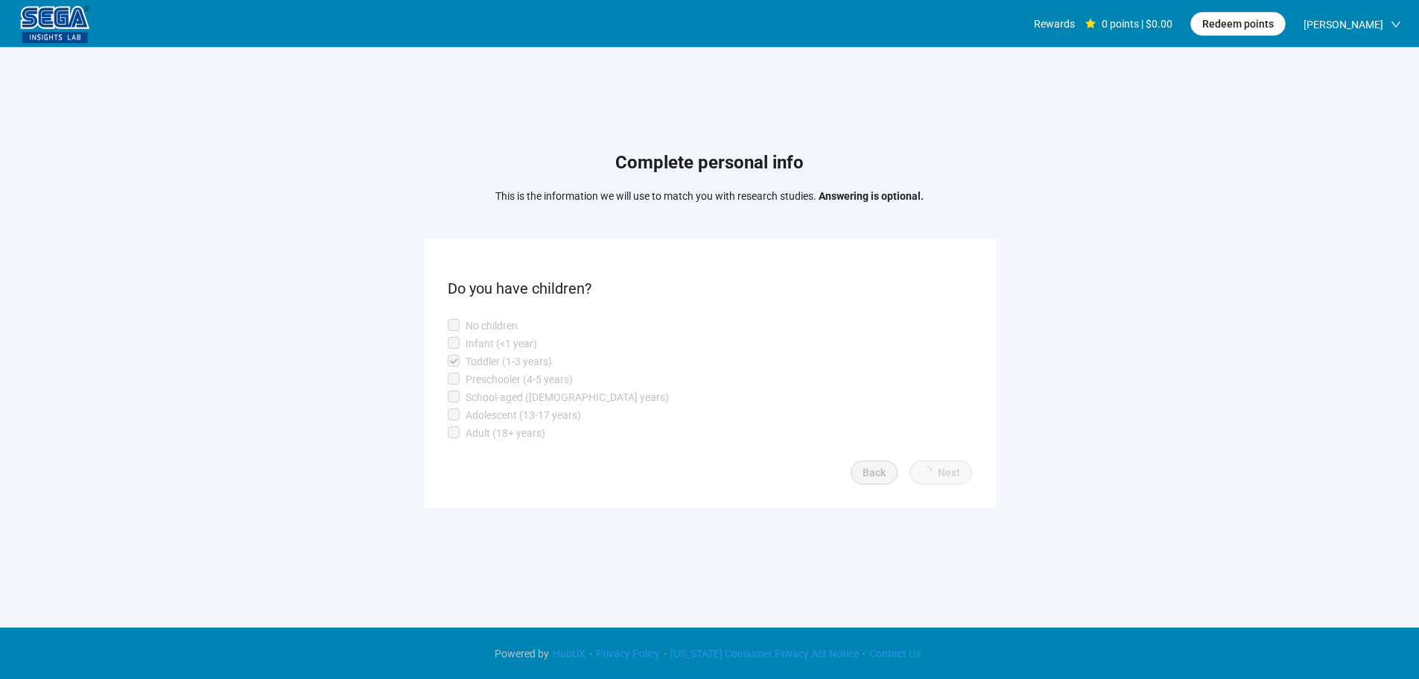
scroll to position [1, 0]
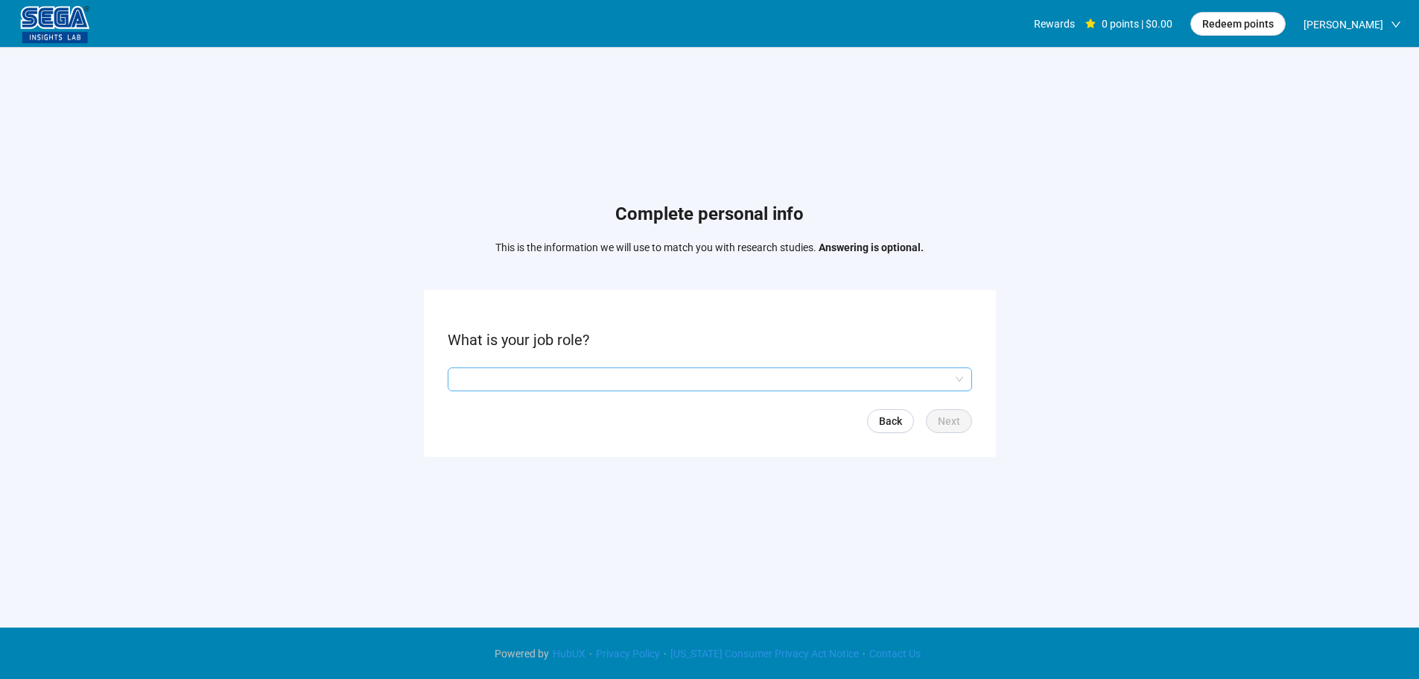
click at [548, 375] on input "search" at bounding box center [710, 379] width 506 height 22
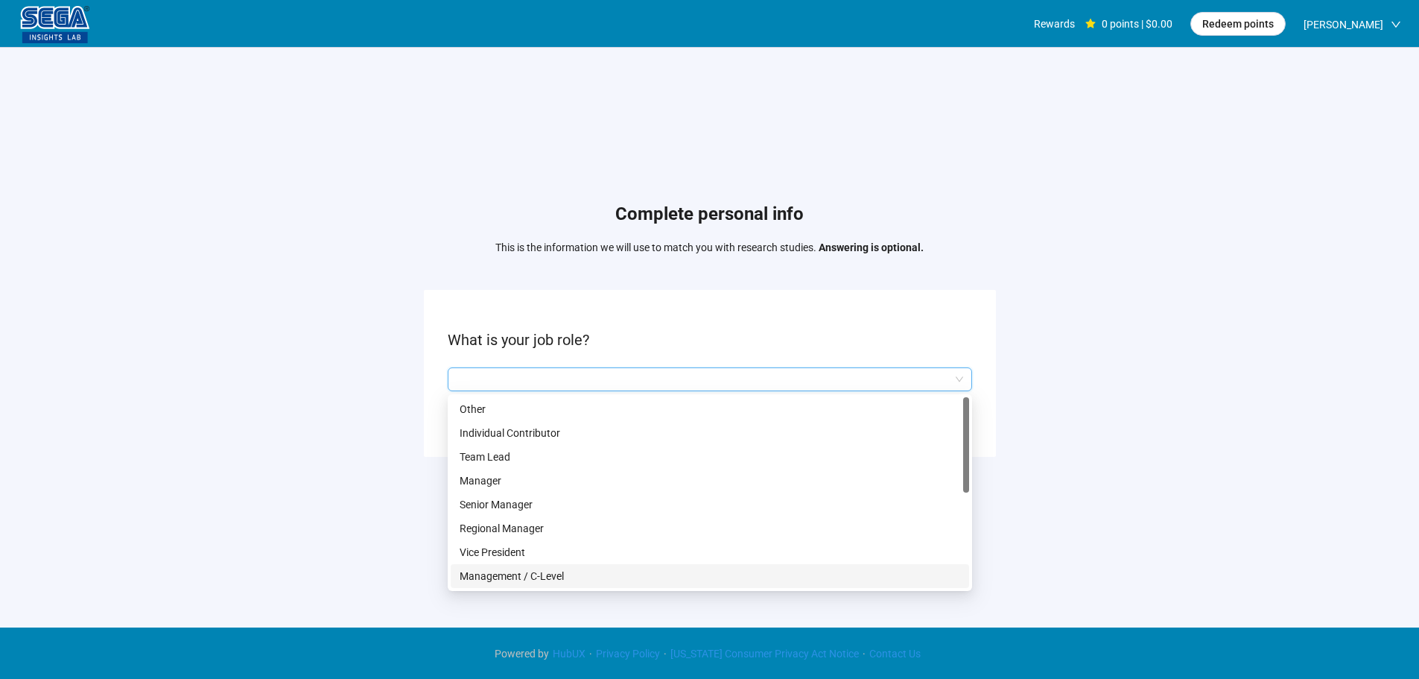
click at [571, 573] on p "Management / C-Level" at bounding box center [710, 576] width 500 height 16
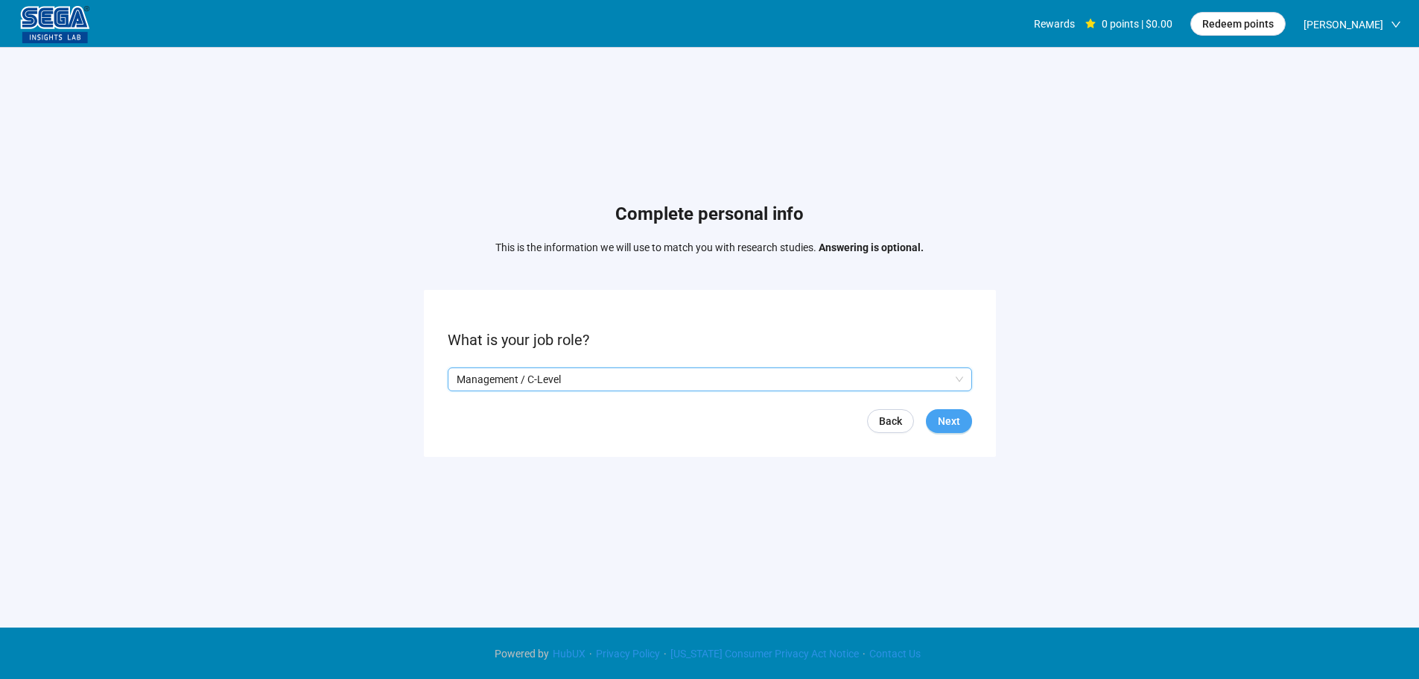
click at [950, 420] on span "Next" at bounding box center [949, 421] width 22 height 16
click at [524, 381] on input "search" at bounding box center [710, 379] width 506 height 22
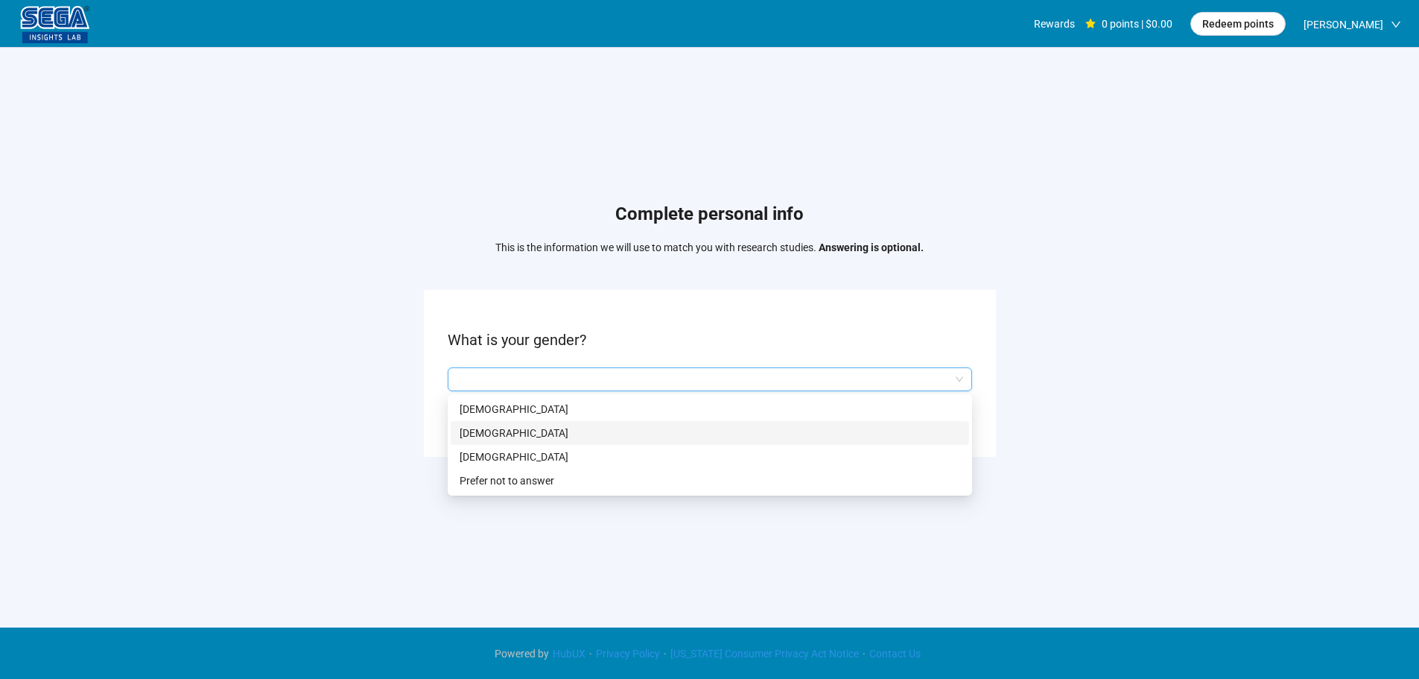
click at [543, 430] on p "[DEMOGRAPHIC_DATA]" at bounding box center [710, 433] width 500 height 16
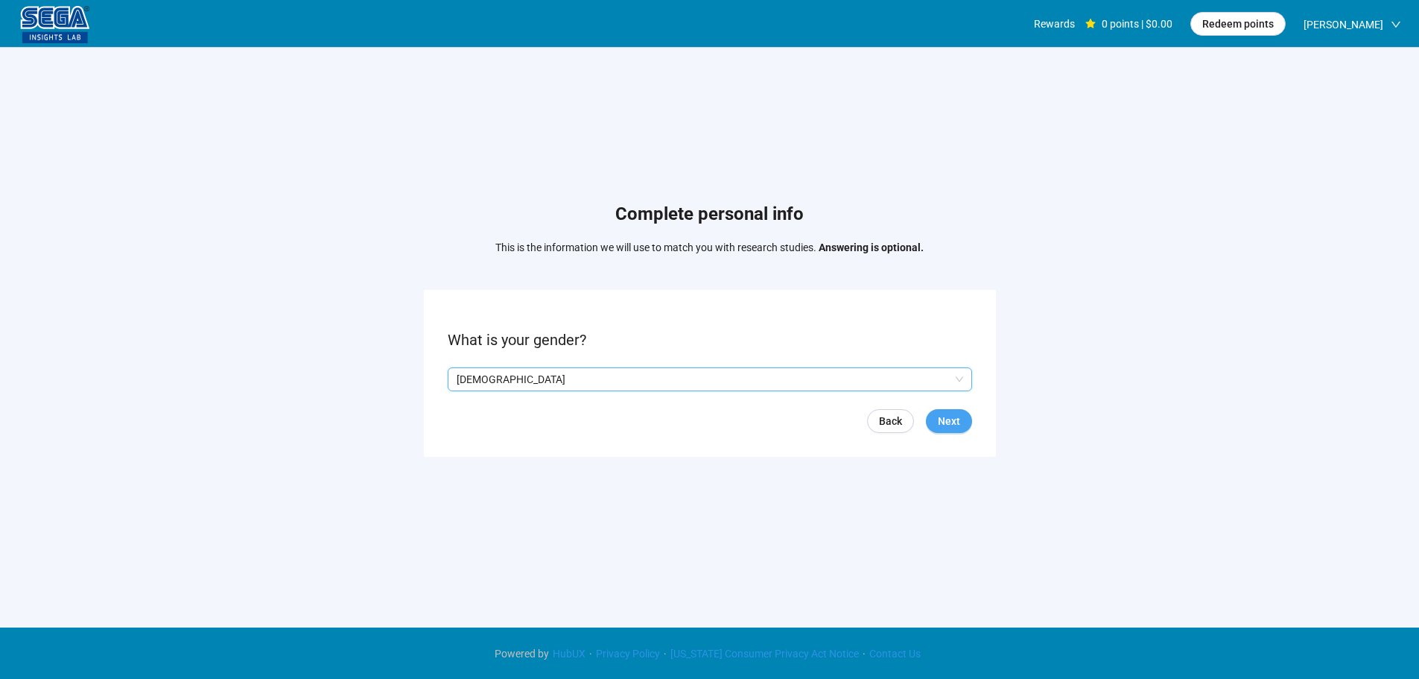
click at [958, 415] on span "Next" at bounding box center [949, 421] width 22 height 16
click at [467, 378] on input at bounding box center [481, 379] width 66 height 22
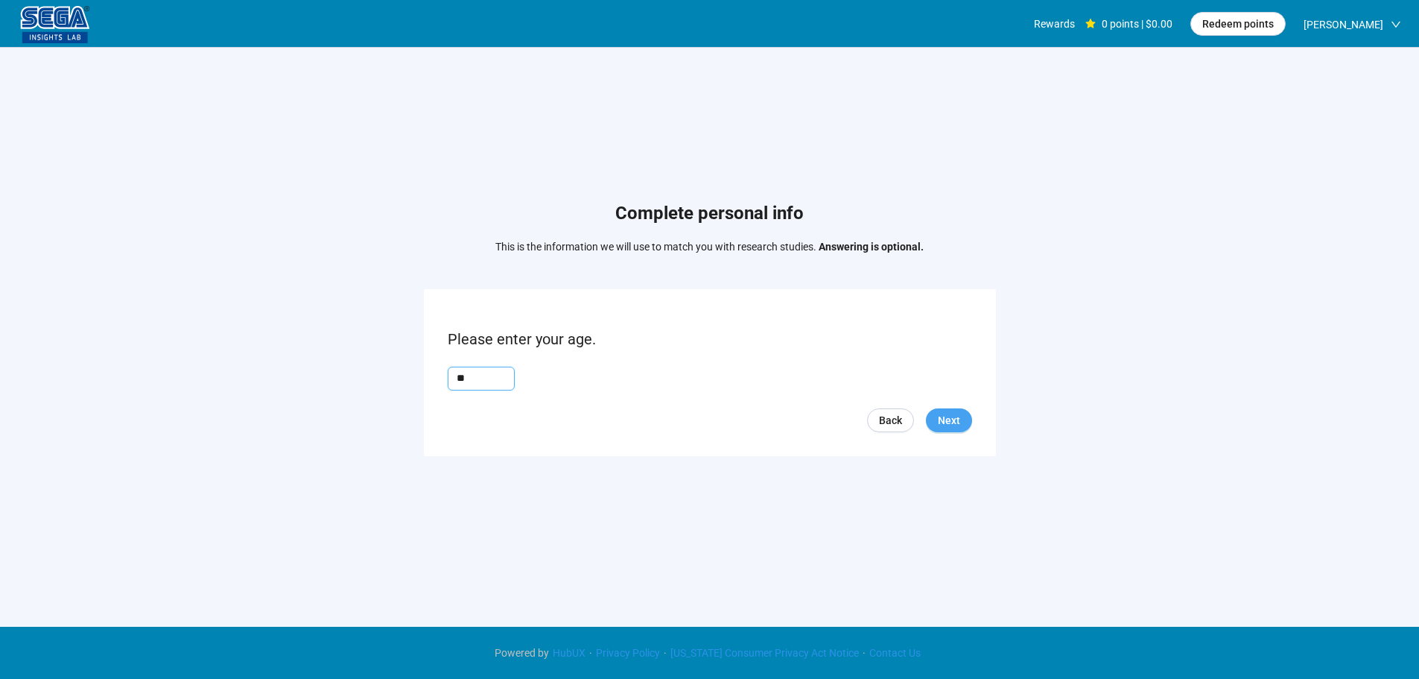
type input "**"
click at [937, 422] on button "Next" at bounding box center [949, 420] width 46 height 24
click at [511, 374] on input "search" at bounding box center [710, 378] width 506 height 22
click at [554, 372] on input "search" at bounding box center [710, 378] width 506 height 22
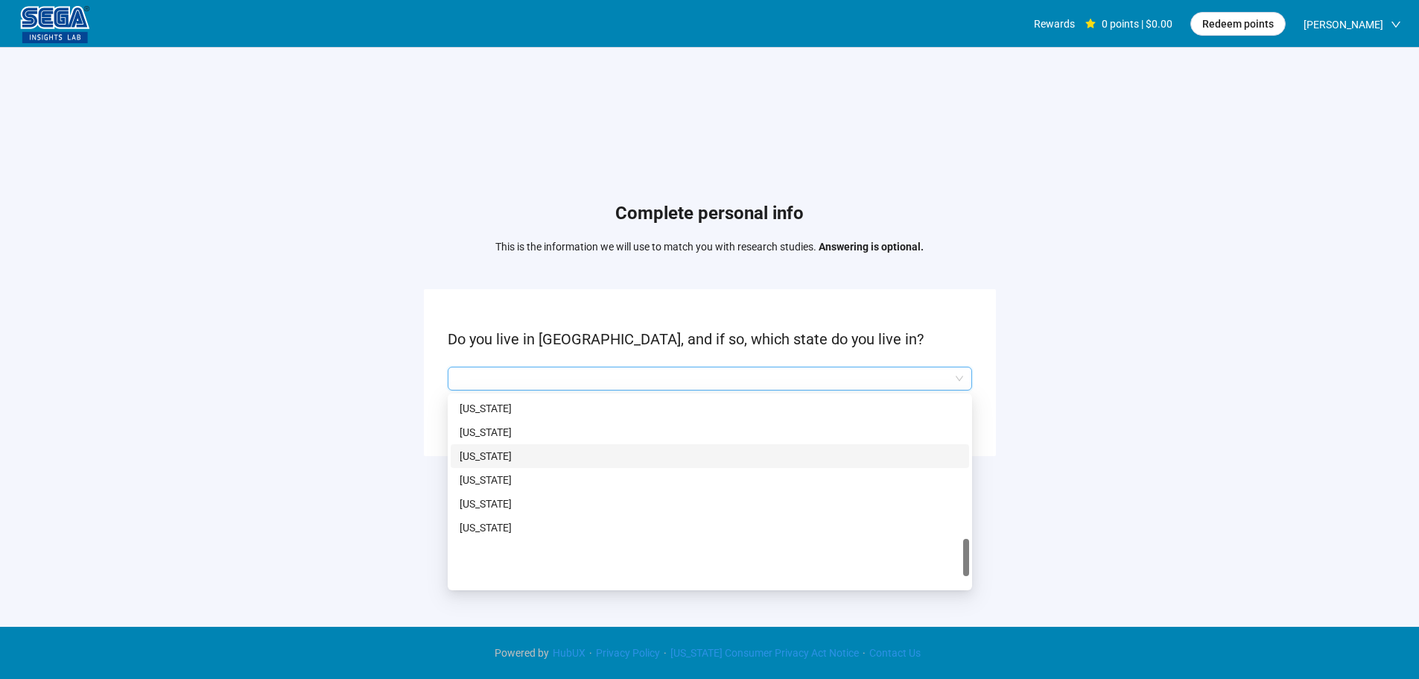
scroll to position [950, 0]
click at [481, 457] on p "[US_STATE]" at bounding box center [710, 459] width 500 height 16
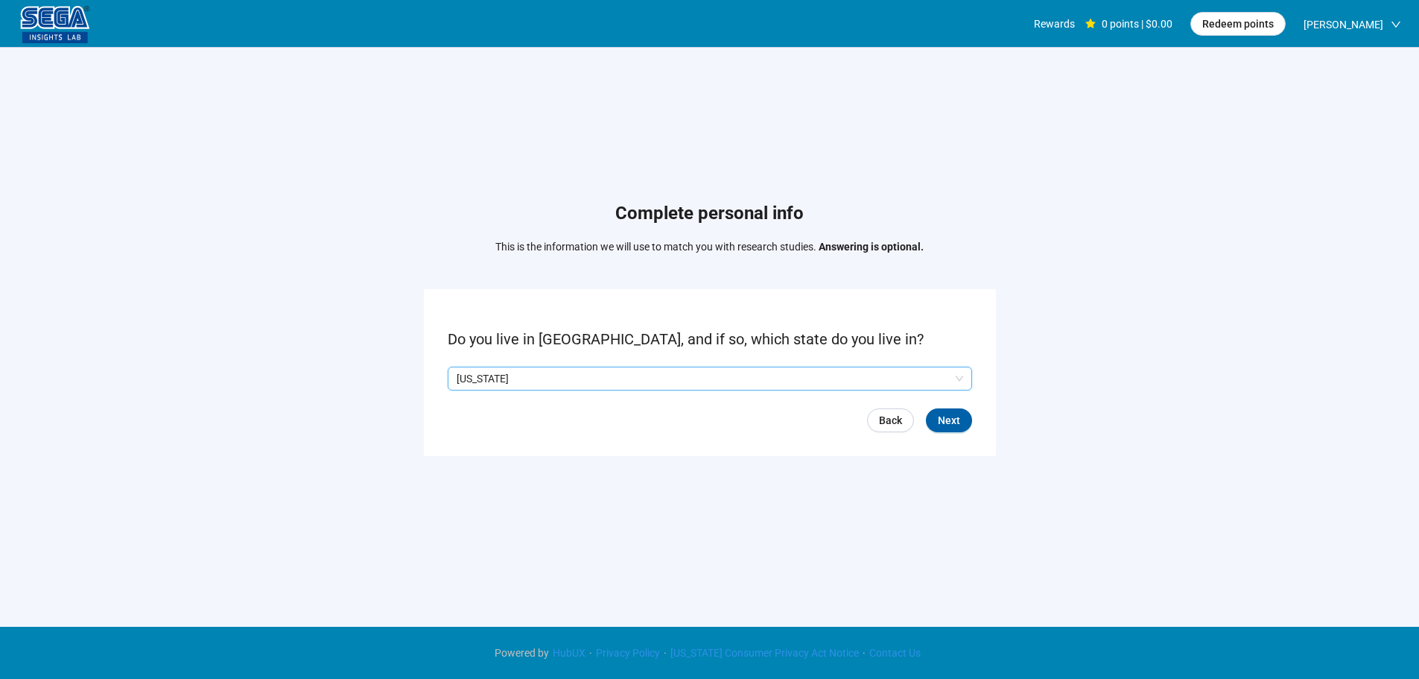
click at [940, 398] on form "Do you live in [GEOGRAPHIC_DATA], and if so, which state do you live in? Q2hhcm…" at bounding box center [710, 372] width 572 height 166
click at [957, 417] on span "Next" at bounding box center [949, 420] width 22 height 16
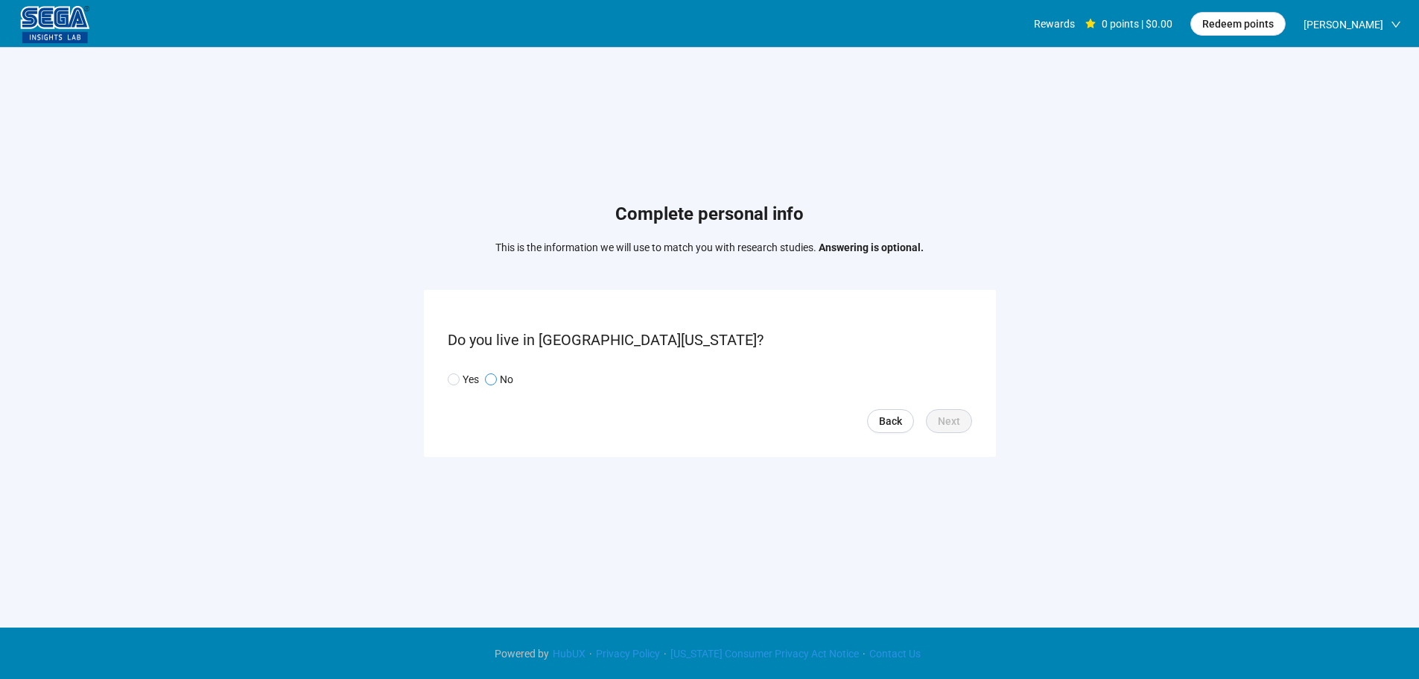
click at [500, 377] on p "No" at bounding box center [506, 379] width 13 height 16
click at [950, 417] on span "Next" at bounding box center [949, 421] width 22 height 16
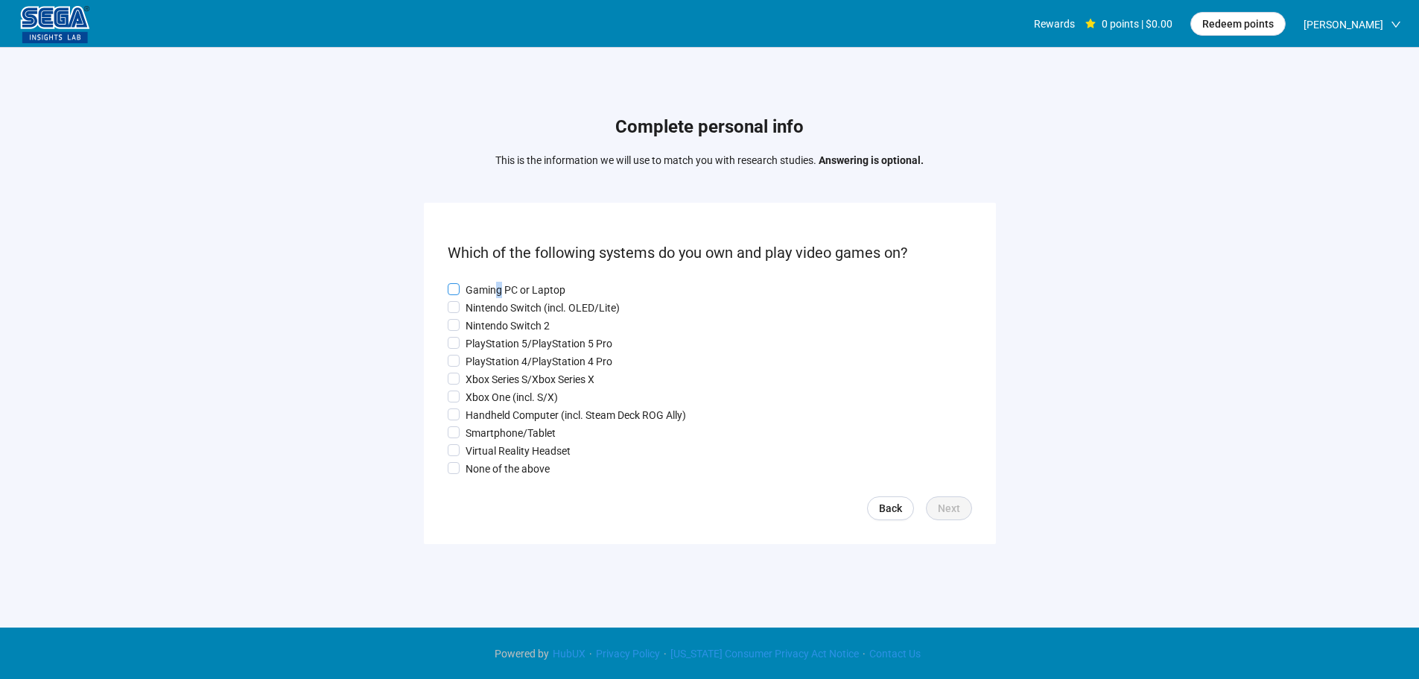
click at [498, 285] on p "Gaming PC or Laptop" at bounding box center [515, 290] width 100 height 16
drag, startPoint x: 497, startPoint y: 311, endPoint x: 494, endPoint y: 334, distance: 24.0
click at [497, 313] on p "Nintendo Switch (incl. OLED/Lite)" at bounding box center [542, 307] width 154 height 16
click at [492, 356] on p "PlayStation 4/PlayStation 4 Pro" at bounding box center [538, 361] width 147 height 16
click at [486, 384] on p "Xbox Series S/Xbox Series X" at bounding box center [529, 379] width 129 height 16
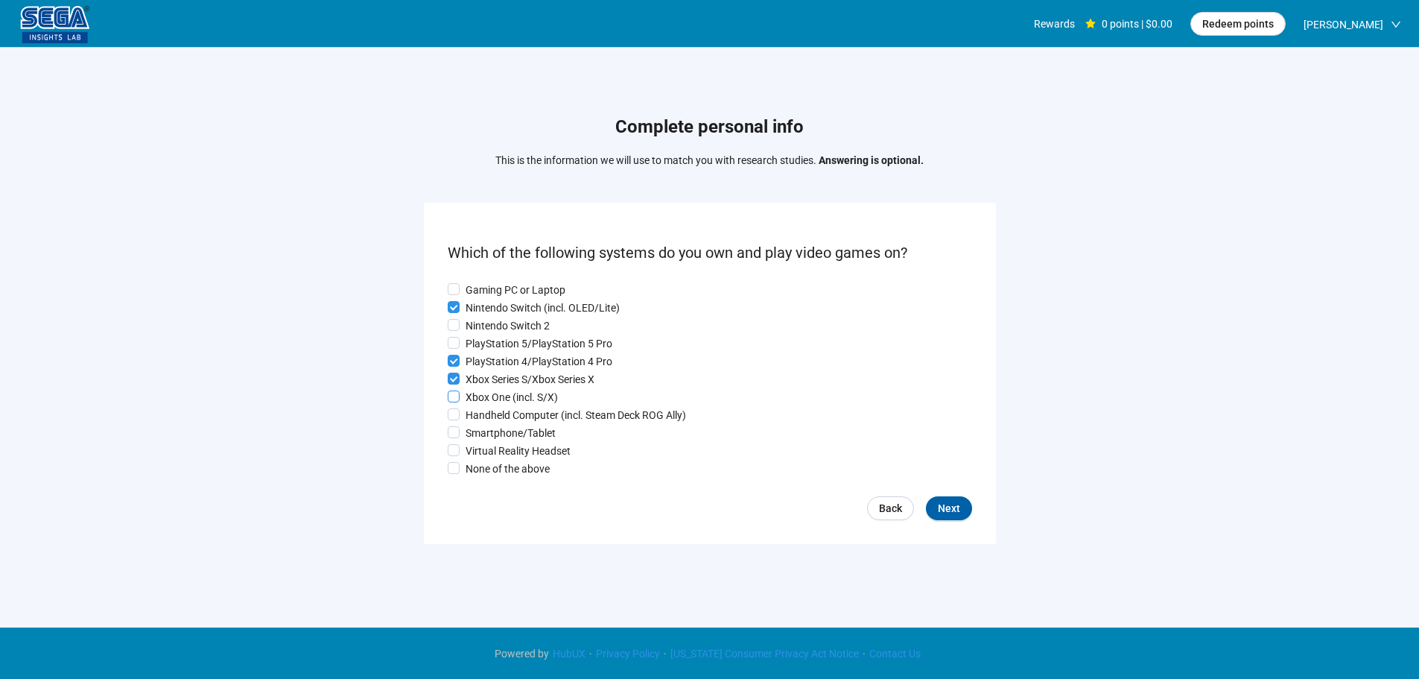
click at [485, 402] on p "Xbox One (incl. S/X)" at bounding box center [511, 397] width 92 height 16
click at [495, 425] on div "Gaming PC or Laptop Nintendo Switch (incl. OLED/Lite) Nintendo Switch 2 PlaySta…" at bounding box center [710, 379] width 524 height 195
click at [501, 438] on p "Smartphone/Tablet" at bounding box center [510, 433] width 90 height 16
click at [961, 515] on button "Next" at bounding box center [949, 508] width 46 height 24
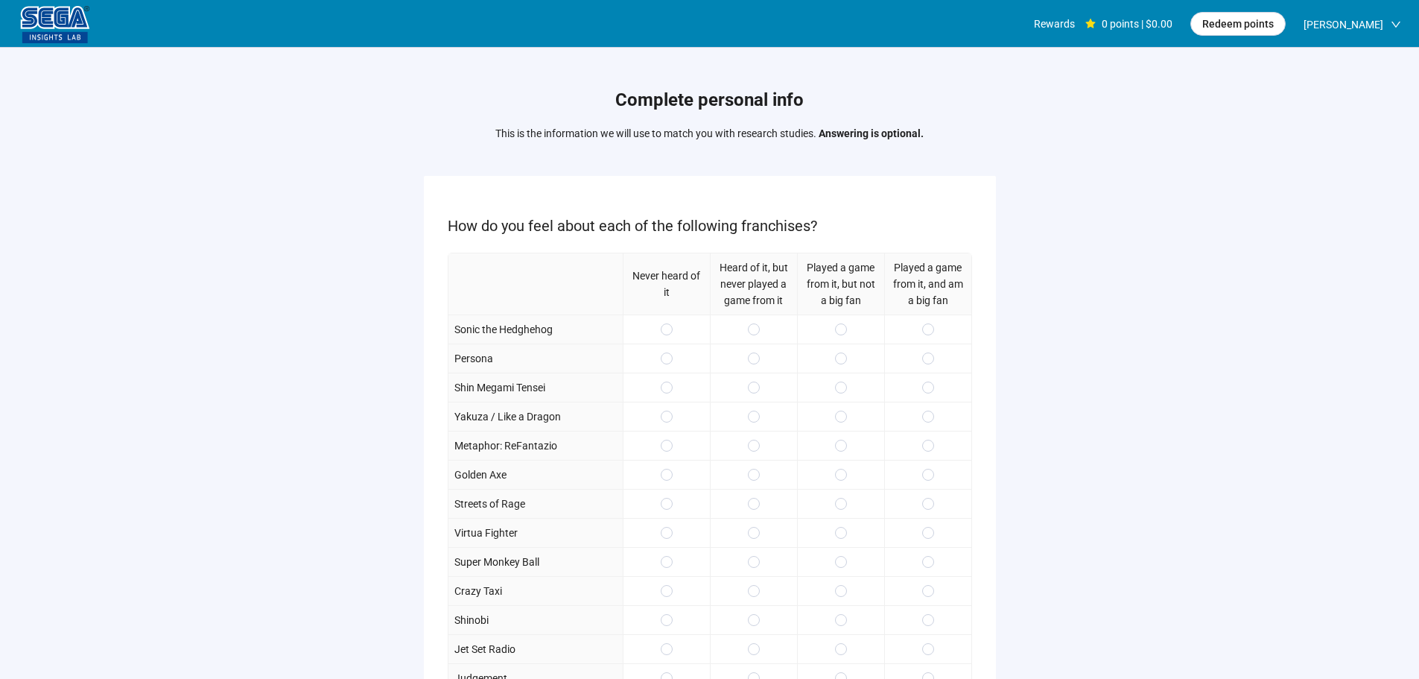
click at [848, 334] on div at bounding box center [840, 328] width 87 height 29
click at [841, 321] on label at bounding box center [841, 329] width 12 height 16
drag, startPoint x: 854, startPoint y: 369, endPoint x: 844, endPoint y: 365, distance: 10.4
click at [851, 369] on div at bounding box center [840, 357] width 87 height 29
click at [838, 322] on label at bounding box center [841, 329] width 12 height 16
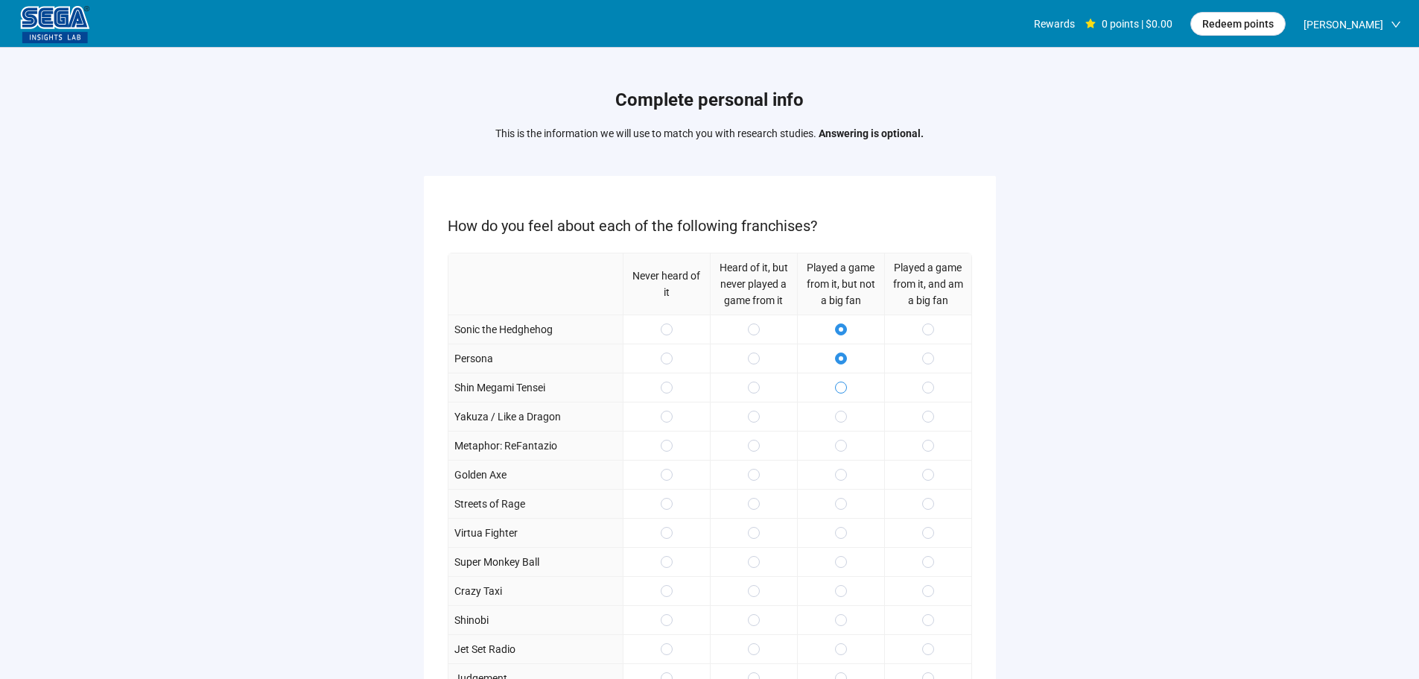
click at [841, 381] on label at bounding box center [841, 387] width 12 height 16
drag, startPoint x: 927, startPoint y: 452, endPoint x: 927, endPoint y: 470, distance: 17.9
click at [927, 454] on label at bounding box center [928, 445] width 12 height 16
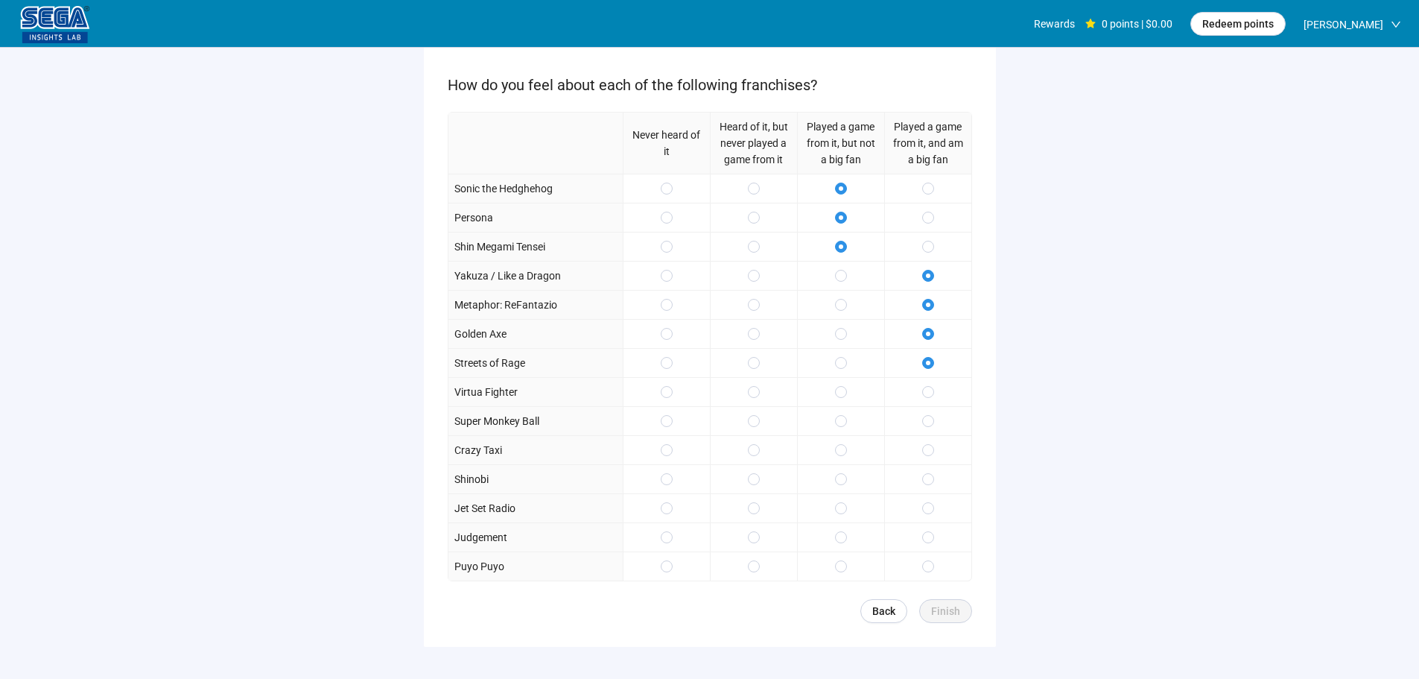
scroll to position [217, 0]
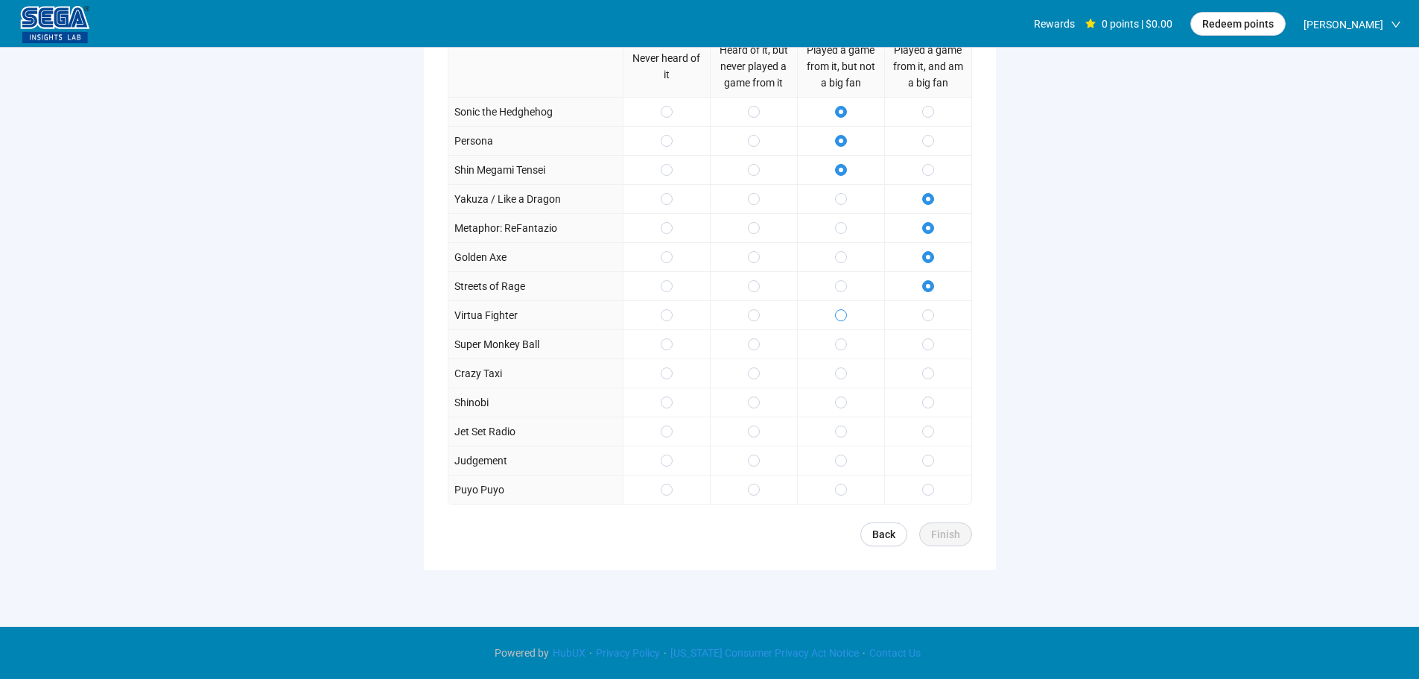
click at [841, 307] on label at bounding box center [841, 315] width 12 height 16
click at [839, 386] on div at bounding box center [840, 372] width 87 height 29
click at [839, 410] on label at bounding box center [841, 402] width 12 height 16
click at [931, 435] on span at bounding box center [928, 431] width 12 height 12
drag, startPoint x: 932, startPoint y: 485, endPoint x: 923, endPoint y: 471, distance: 17.1
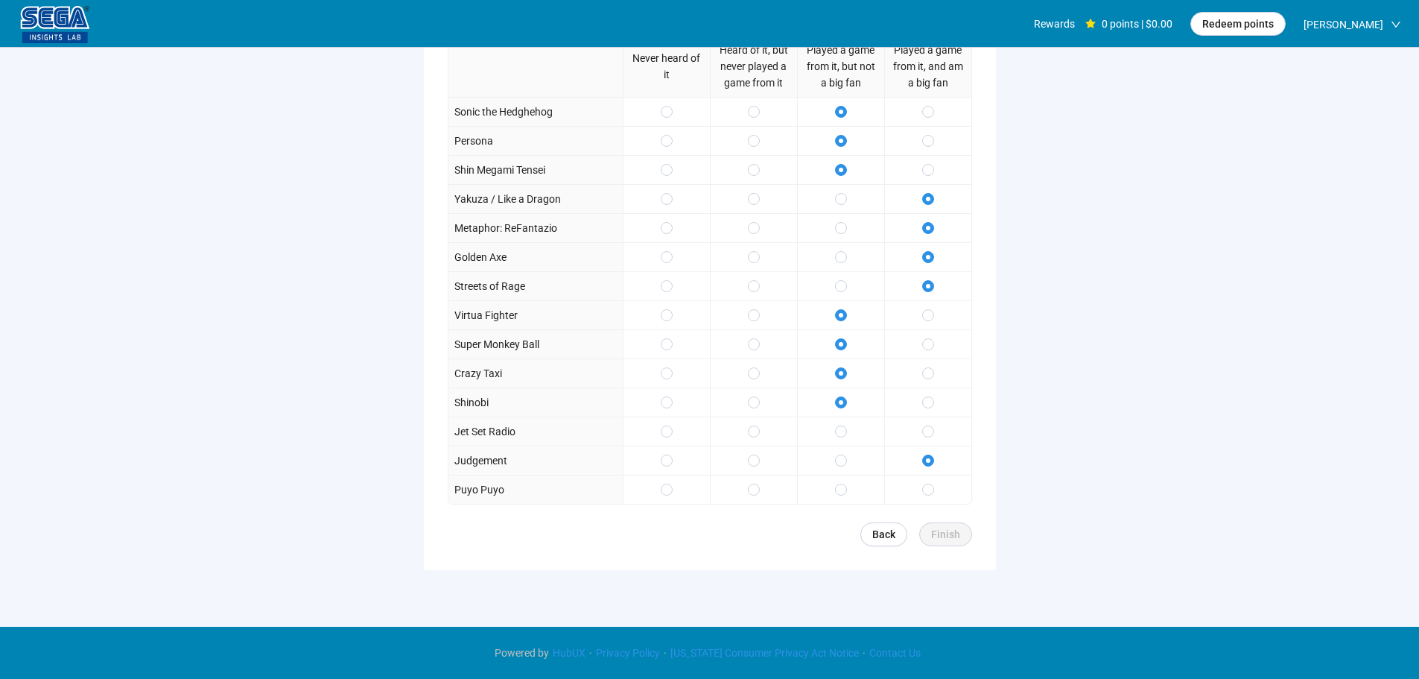
click at [932, 485] on span at bounding box center [928, 489] width 12 height 12
click at [928, 428] on span at bounding box center [928, 431] width 12 height 12
click at [944, 521] on form "How do you feel about each of the following franchises? Never heard of it Heard…" at bounding box center [710, 263] width 572 height 611
click at [935, 427] on div at bounding box center [927, 430] width 87 height 29
click at [944, 530] on span "Finish" at bounding box center [945, 534] width 29 height 16
